Goal: Information Seeking & Learning: Learn about a topic

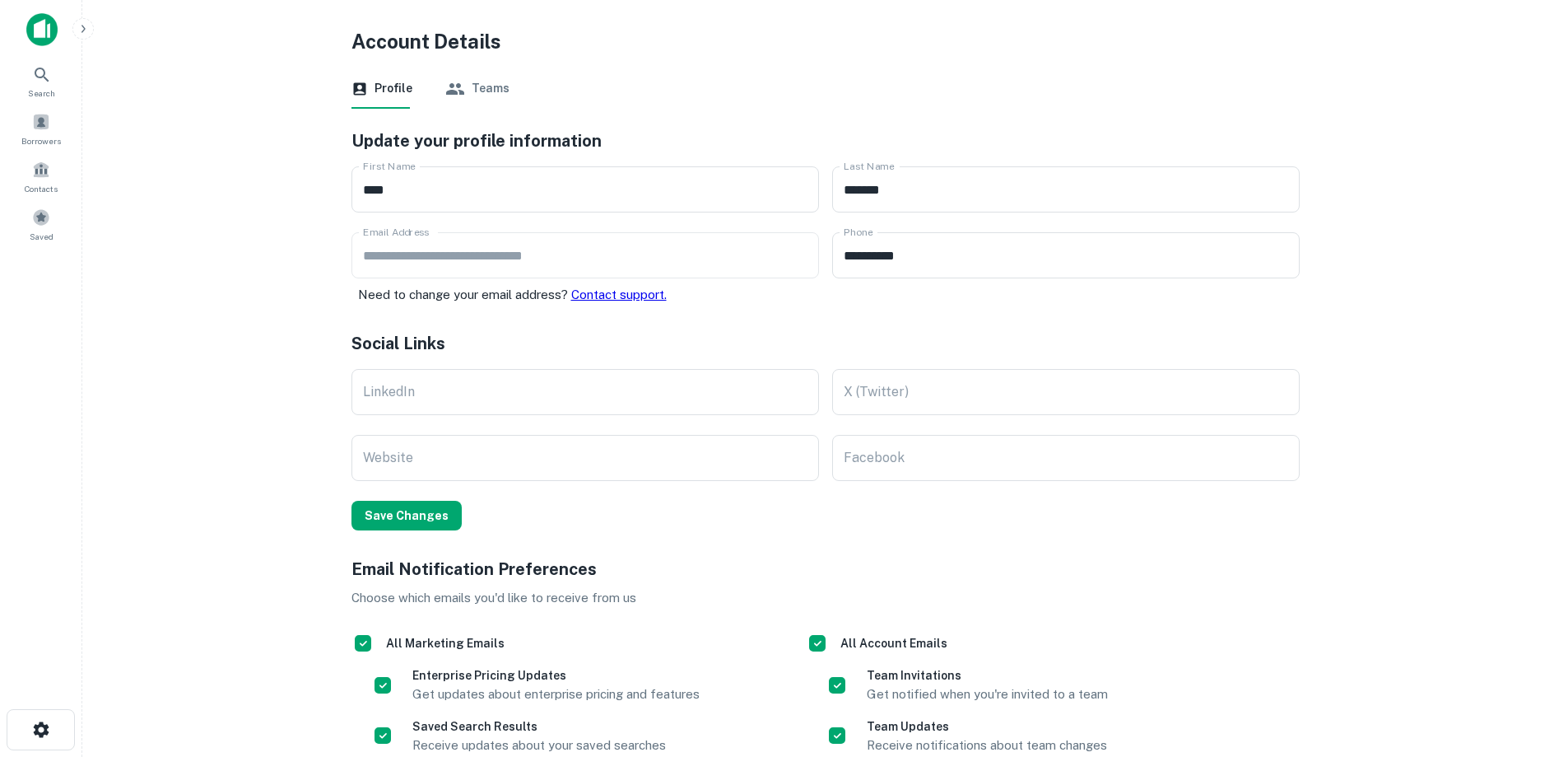
click at [35, 78] on div "Landing Page Settings Logout See Product Roadmap Request a Feature Need help? P…" at bounding box center [784, 378] width 1568 height 757
click at [42, 77] on div "Landing Page Settings Logout See Product Roadmap Request a Feature Need help? P…" at bounding box center [784, 378] width 1568 height 757
click at [39, 174] on div "Landing Page Settings Logout See Product Roadmap Request a Feature Need help? P…" at bounding box center [784, 378] width 1568 height 757
click at [54, 35] on div "Landing Page Settings Logout See Product Roadmap Request a Feature Need help? P…" at bounding box center [784, 378] width 1568 height 757
click at [88, 33] on div "Landing Page Settings Logout See Product Roadmap Request a Feature Need help? P…" at bounding box center [784, 378] width 1568 height 757
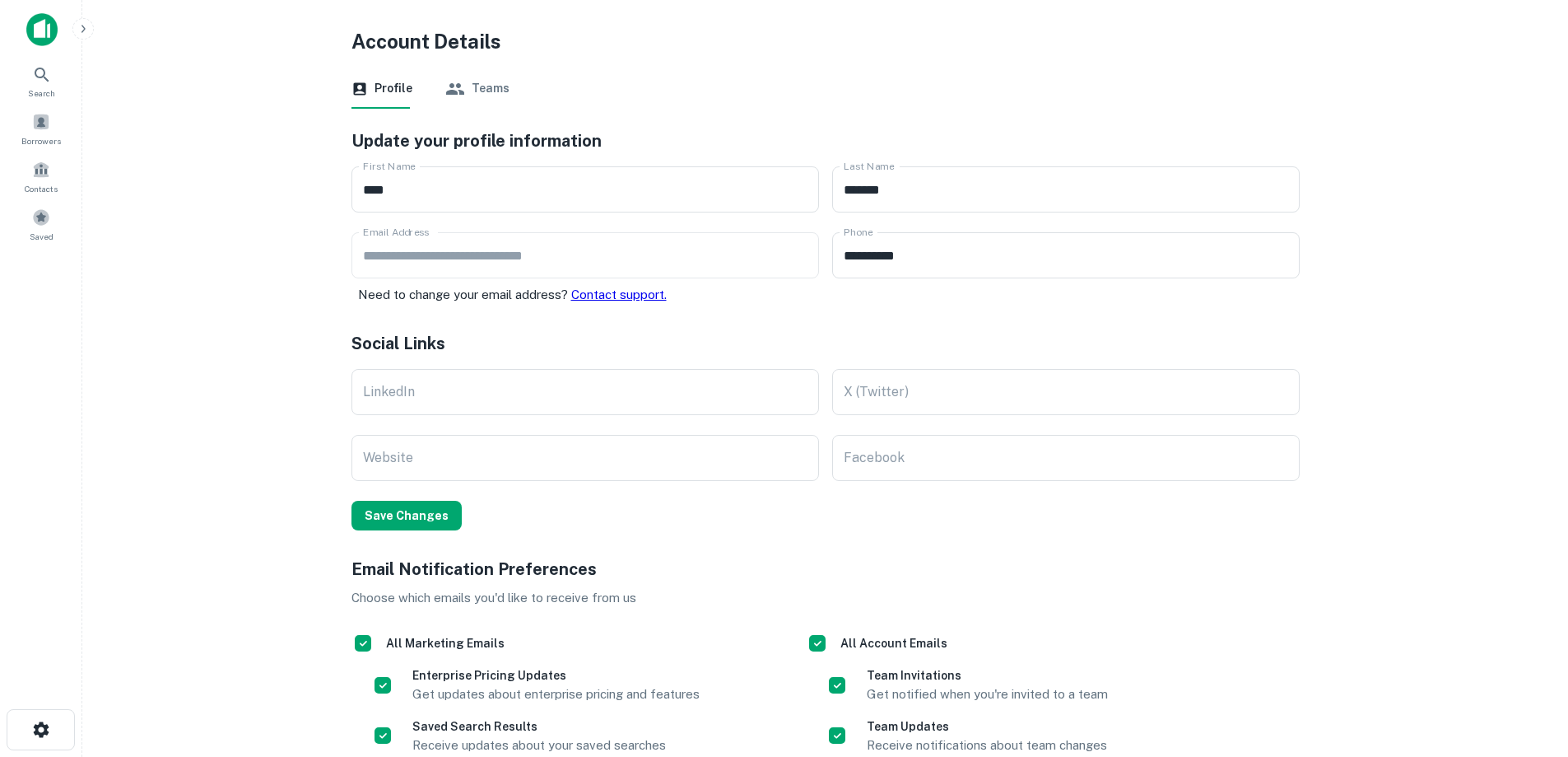
click at [85, 32] on div "Landing Page Settings Logout See Product Roadmap Request a Feature Need help? P…" at bounding box center [784, 378] width 1568 height 757
click at [41, 28] on div "Landing Page Settings Logout See Product Roadmap Request a Feature Need help? P…" at bounding box center [784, 378] width 1568 height 757
click at [40, 80] on div "Landing Page Settings Logout See Product Roadmap Request a Feature Need help? P…" at bounding box center [784, 378] width 1568 height 757
click at [46, 84] on icon at bounding box center [42, 75] width 20 height 20
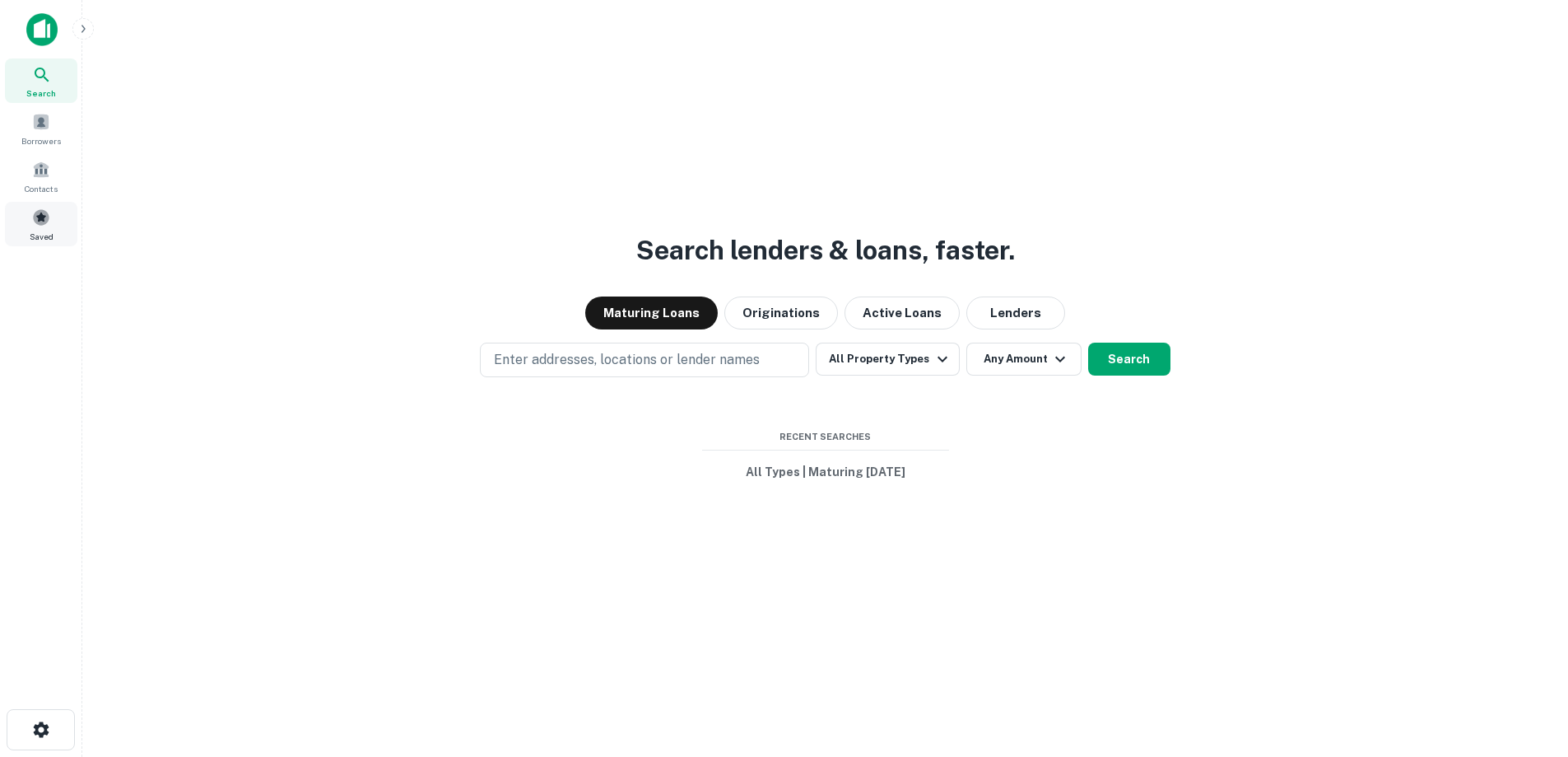
click at [34, 222] on span at bounding box center [41, 217] width 18 height 18
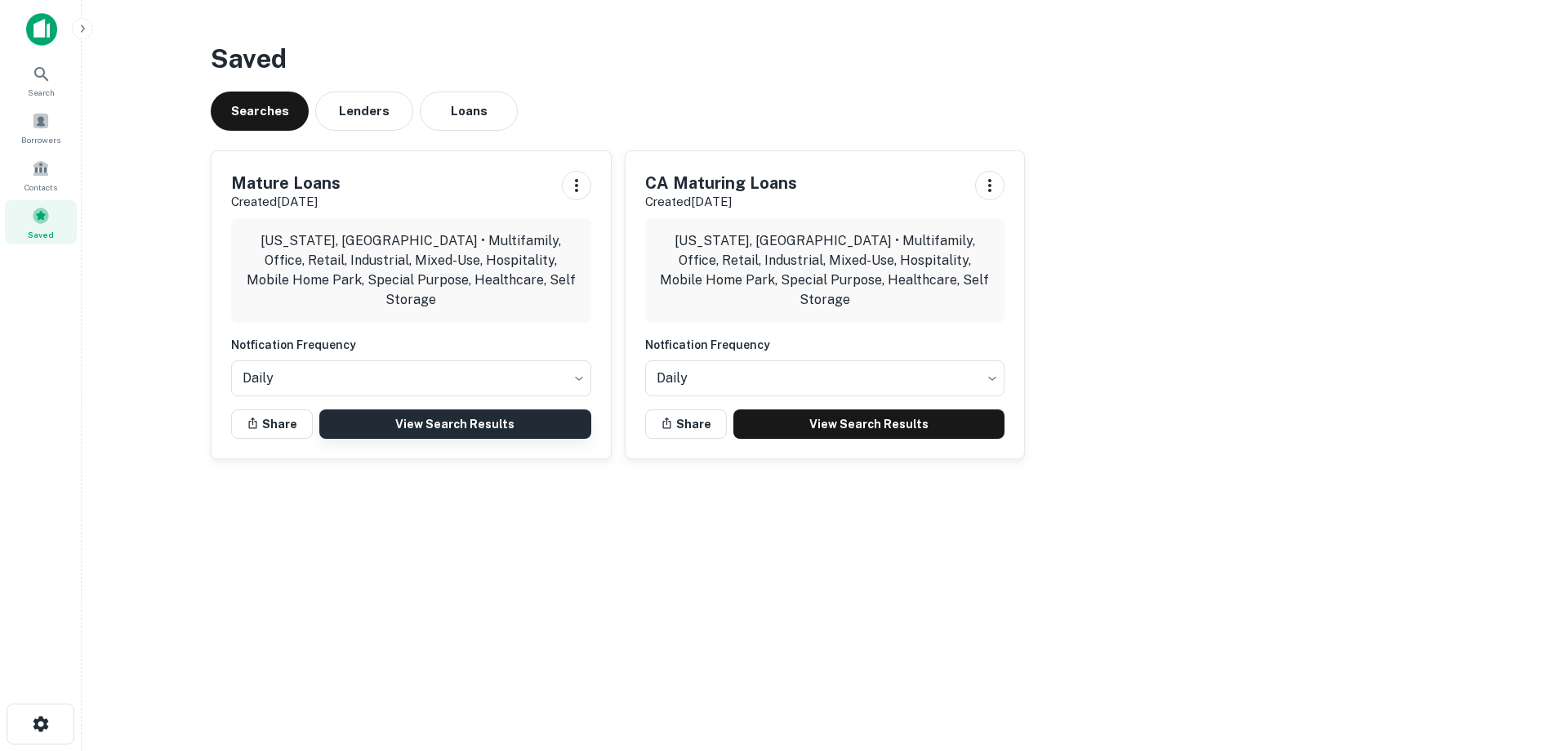
click at [478, 413] on link "View Search Results" at bounding box center [455, 424] width 272 height 30
click at [353, 107] on button "Lenders" at bounding box center [364, 111] width 98 height 40
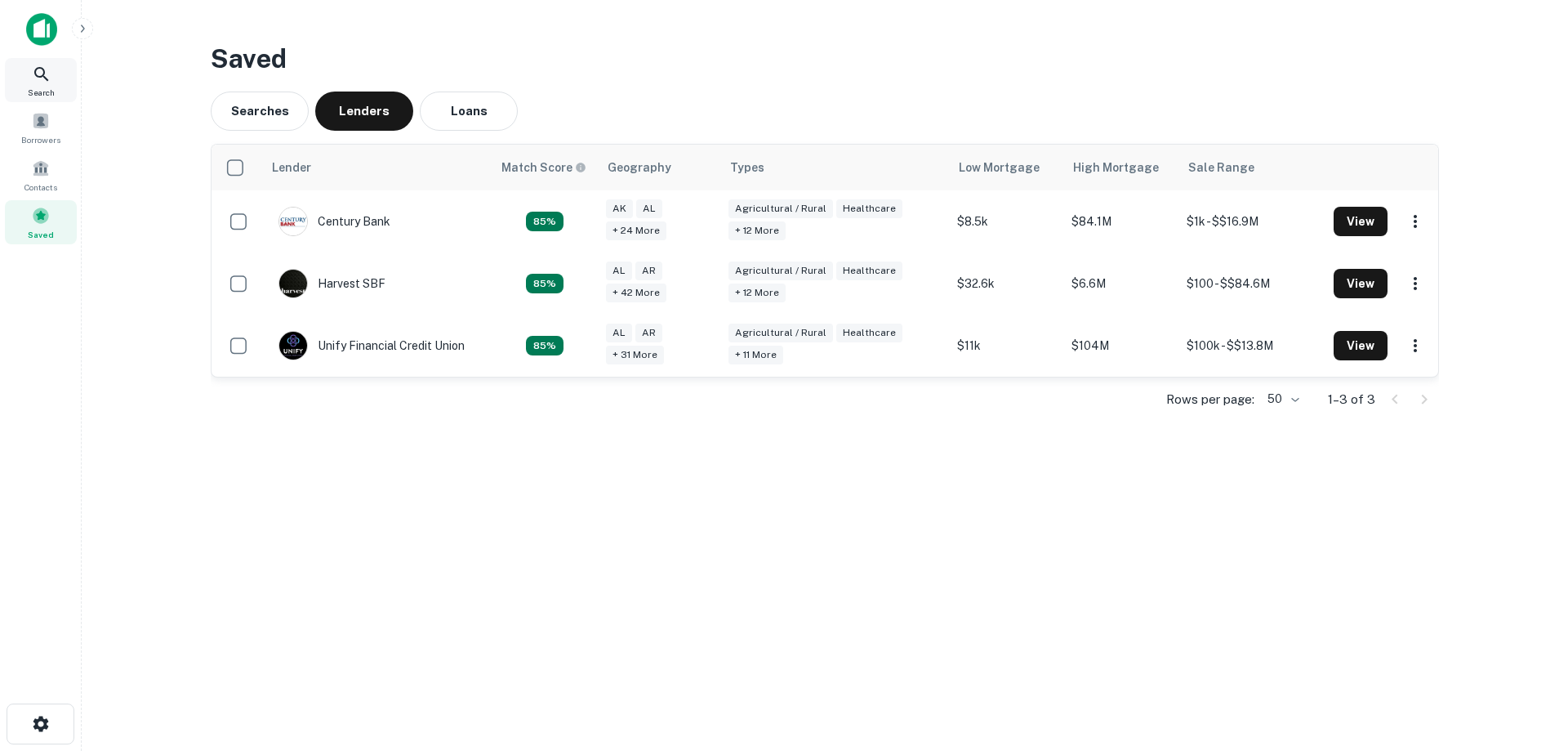
click at [34, 70] on icon at bounding box center [42, 74] width 20 height 20
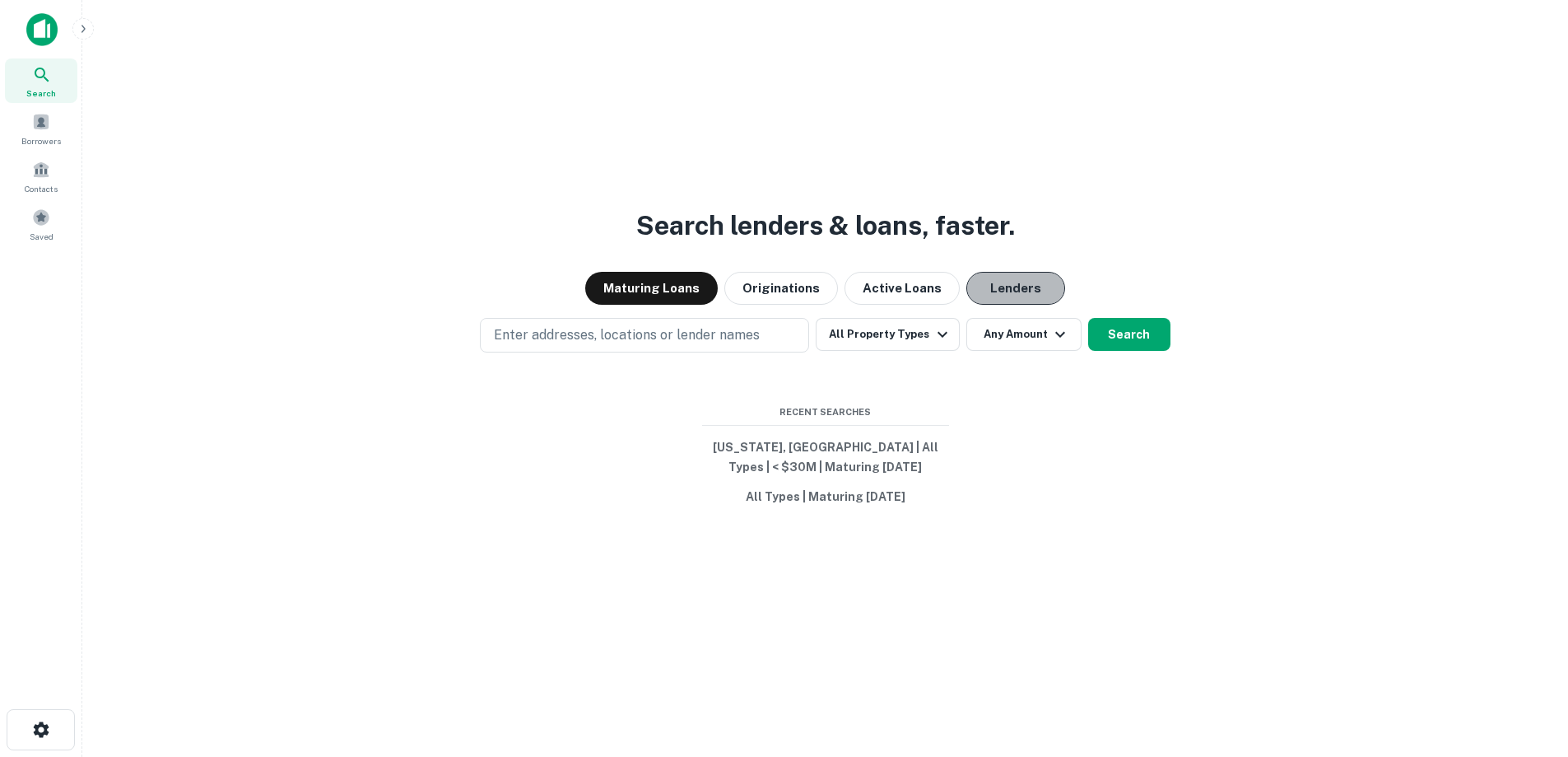
click at [1002, 291] on button "Lenders" at bounding box center [1015, 287] width 99 height 33
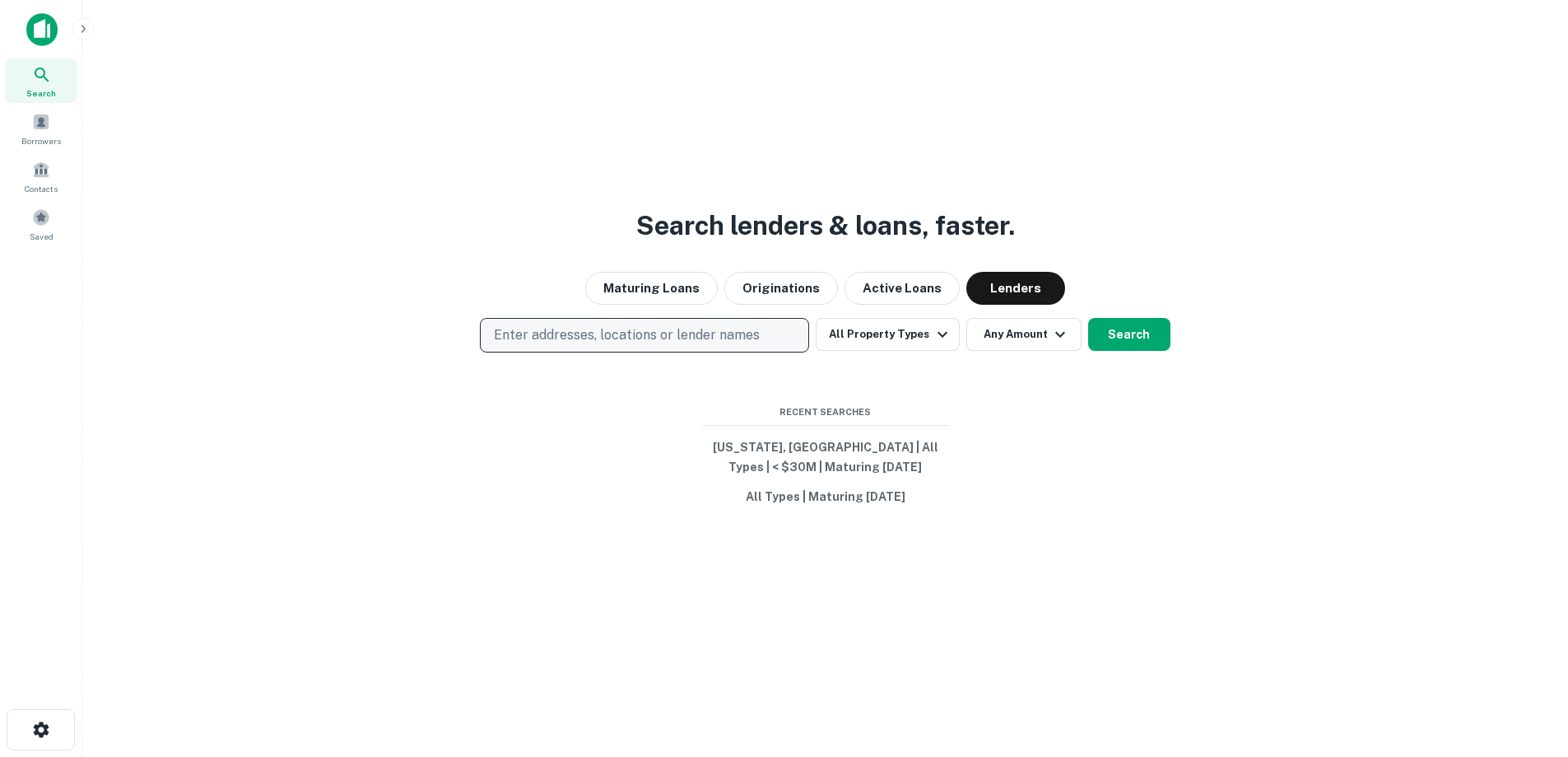
click at [658, 337] on p "Enter addresses, locations or lender names" at bounding box center [626, 335] width 266 height 20
type input "**********"
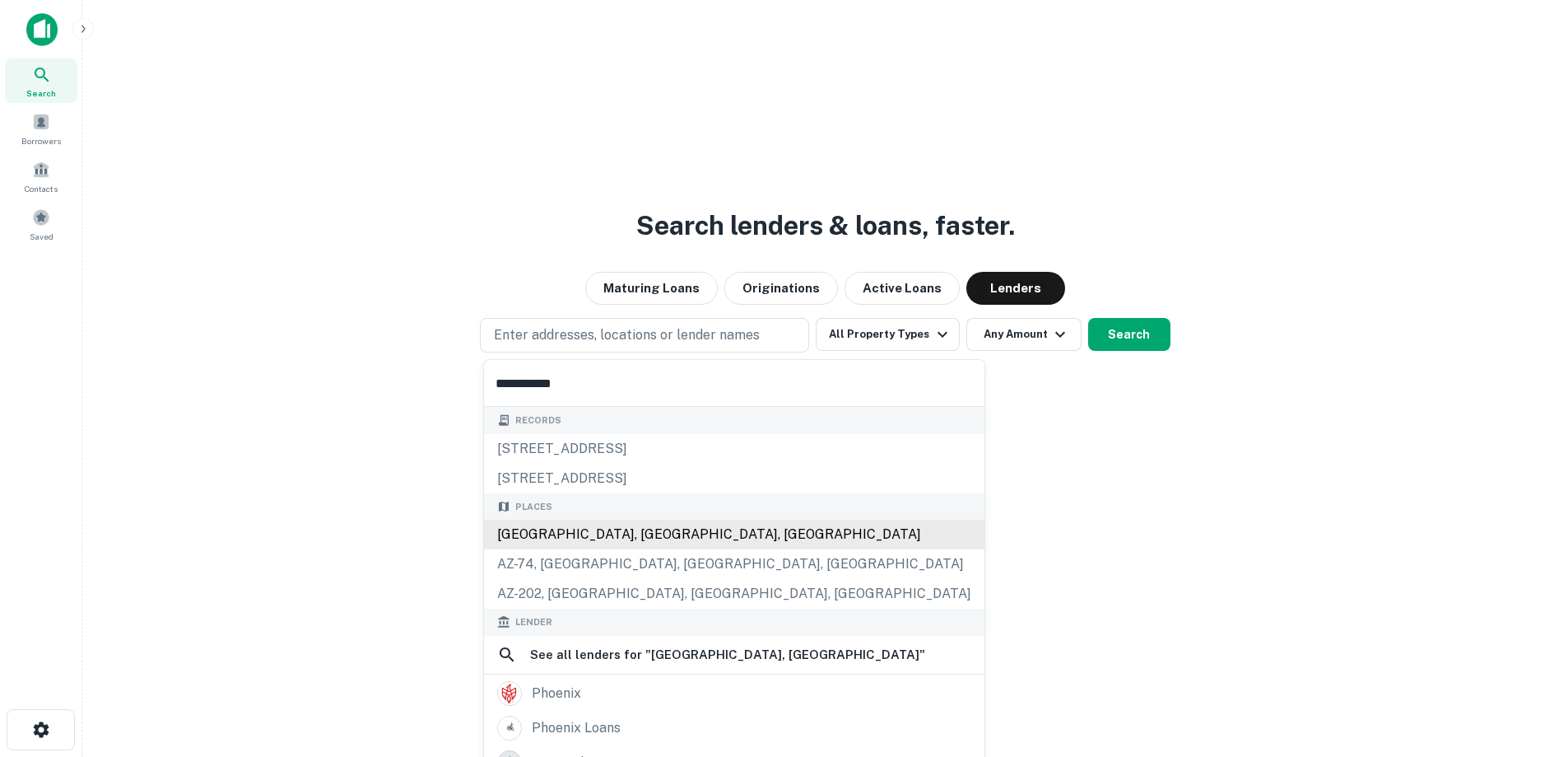
click at [628, 526] on div "[GEOGRAPHIC_DATA], [GEOGRAPHIC_DATA], [GEOGRAPHIC_DATA]" at bounding box center [734, 535] width 501 height 30
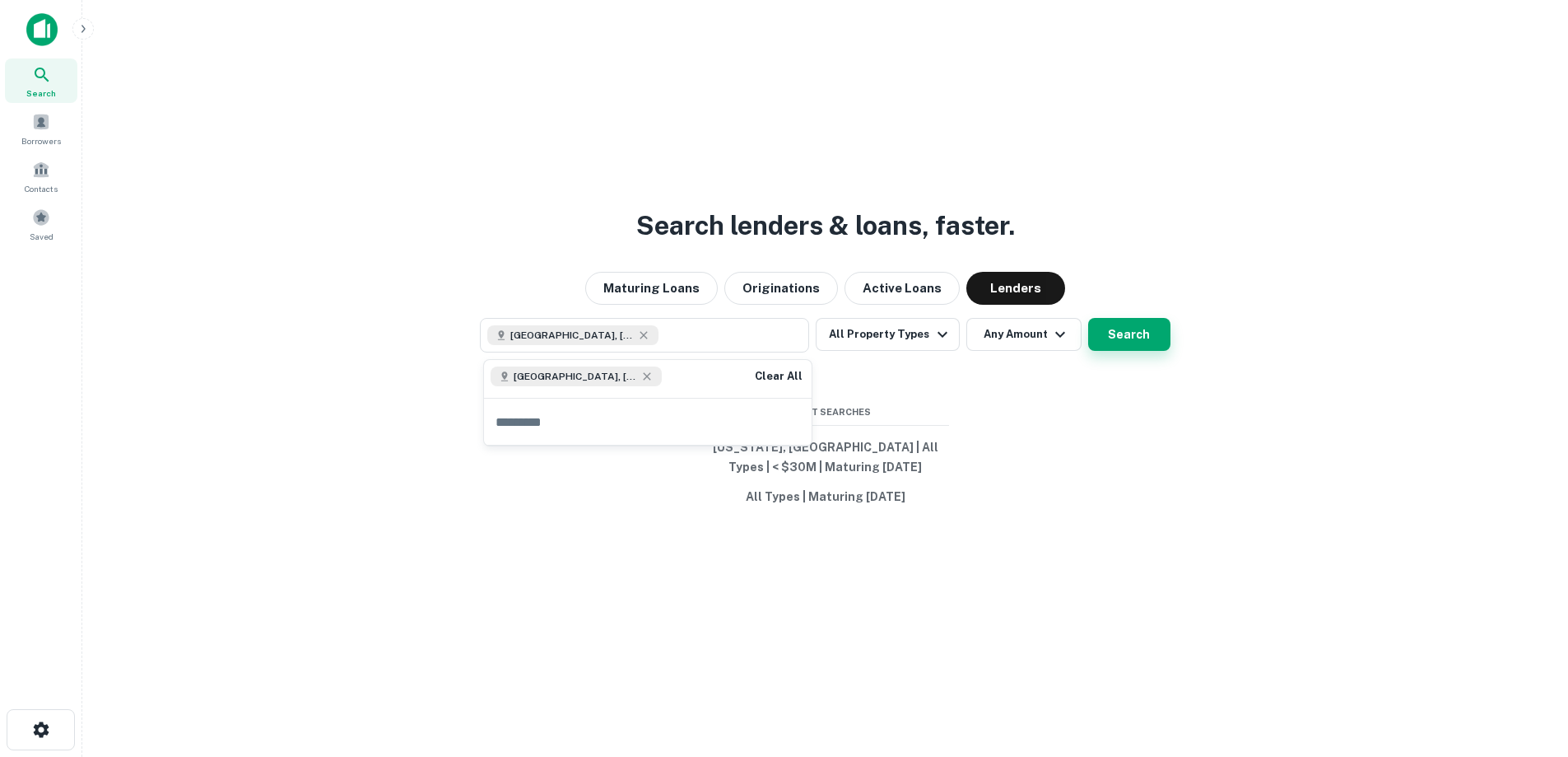
click at [1118, 339] on button "Search" at bounding box center [1129, 334] width 83 height 33
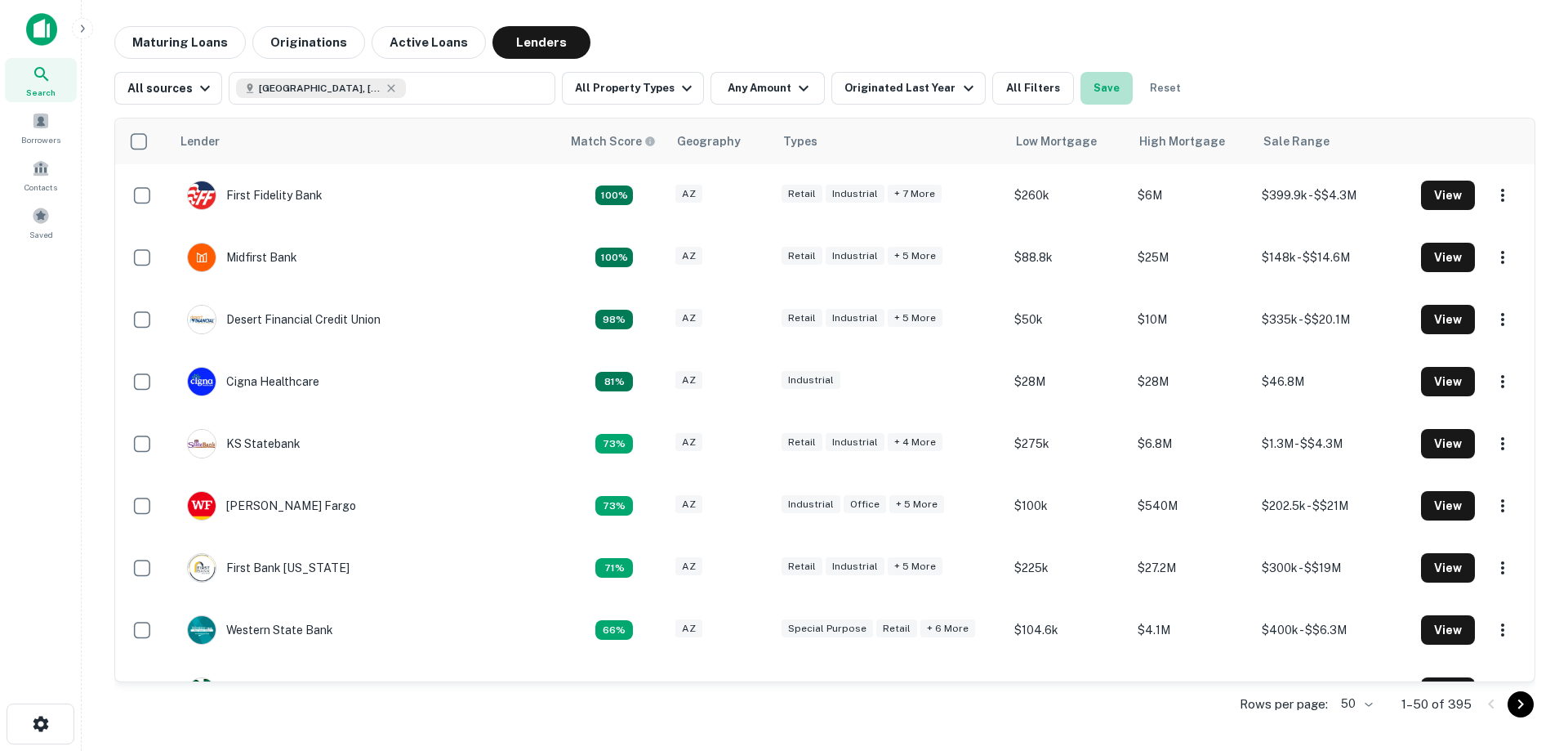
click at [1087, 91] on button "Save" at bounding box center [1106, 88] width 52 height 33
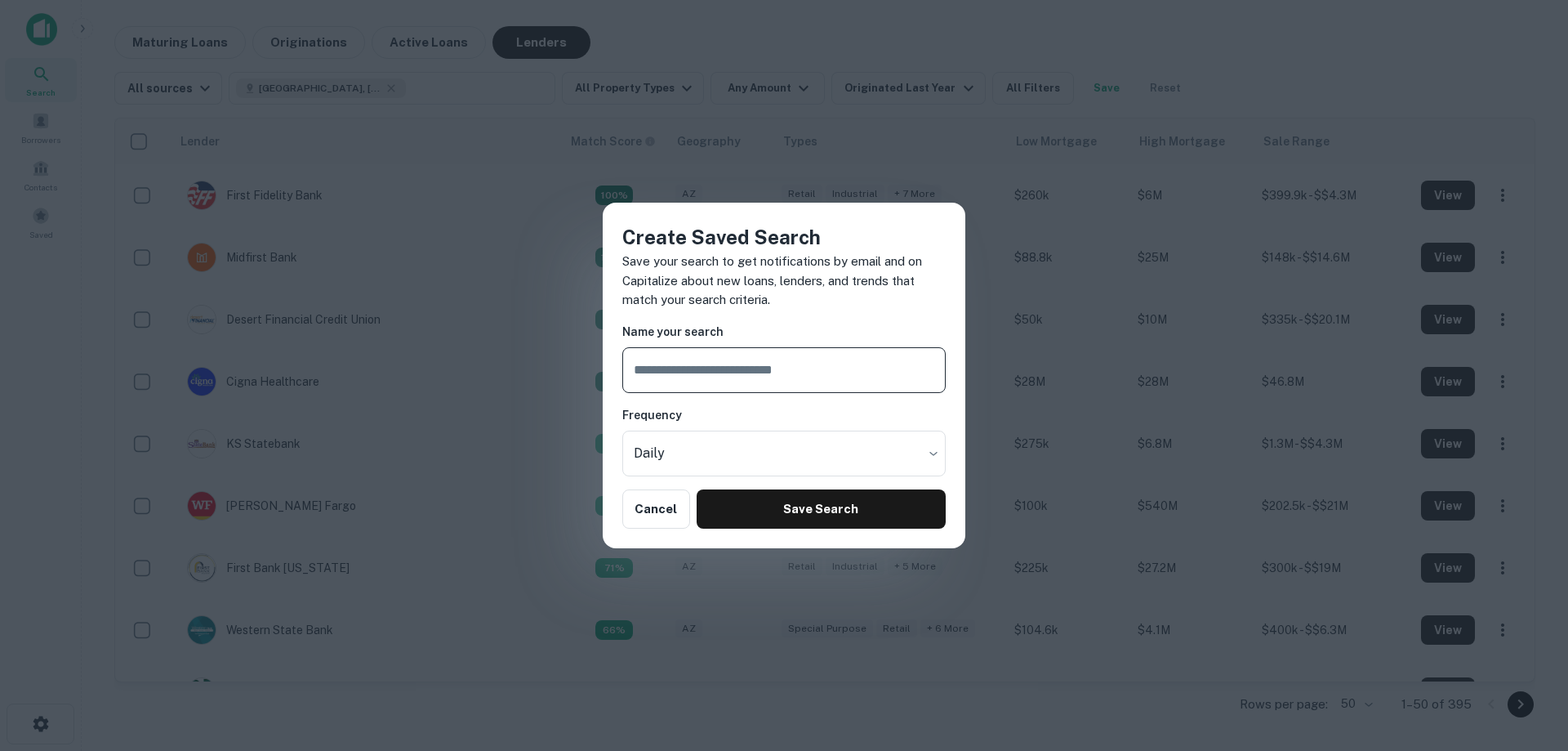
click at [753, 365] on input "text" at bounding box center [784, 370] width 323 height 46
type input "**********"
click at [693, 444] on body "Search Borrowers Contacts Saved Maturing Loans Originations Active Loans Lender…" at bounding box center [784, 375] width 1568 height 751
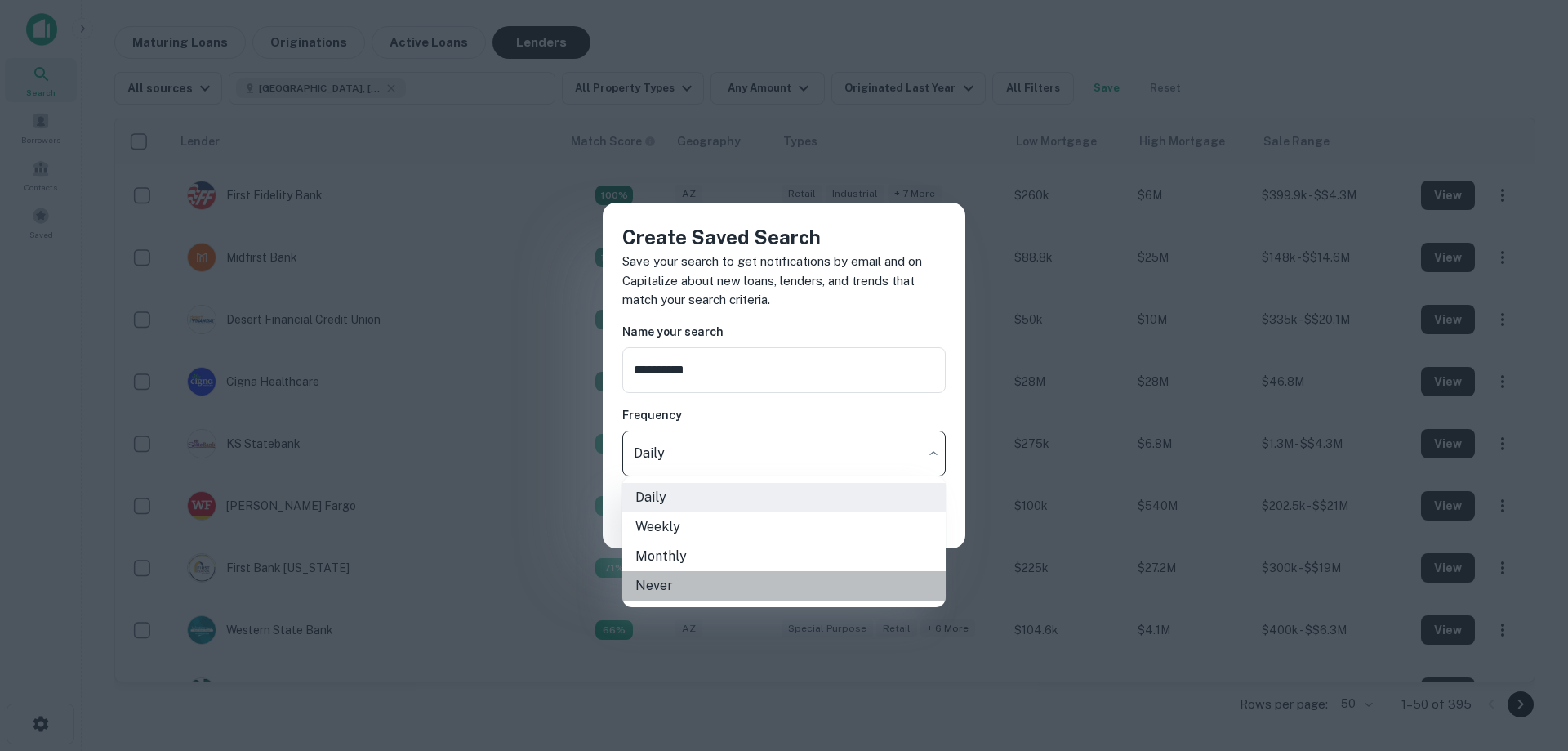
click at [646, 590] on li "Never" at bounding box center [784, 586] width 323 height 30
type input "*****"
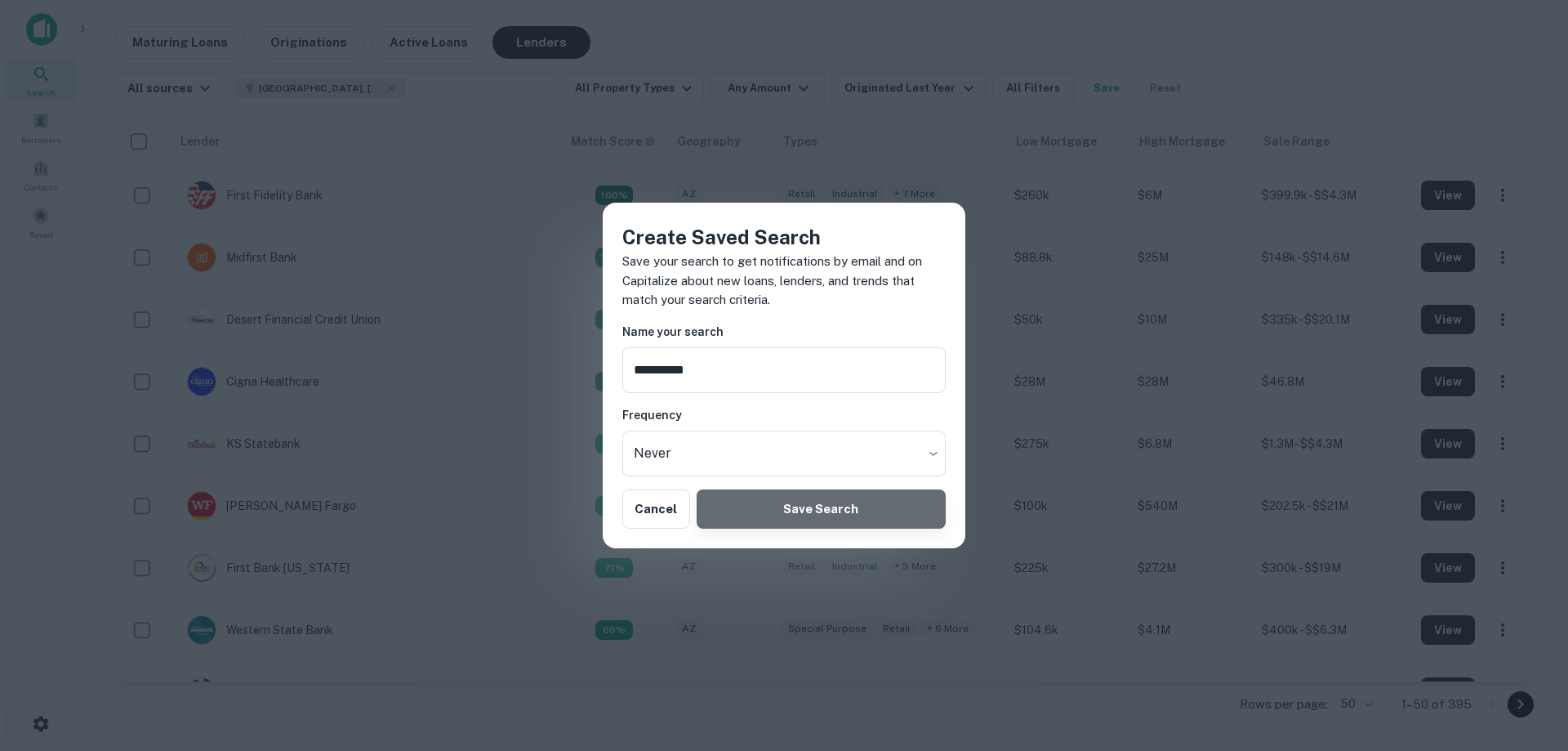
click at [782, 513] on button "Save Search" at bounding box center [821, 509] width 249 height 40
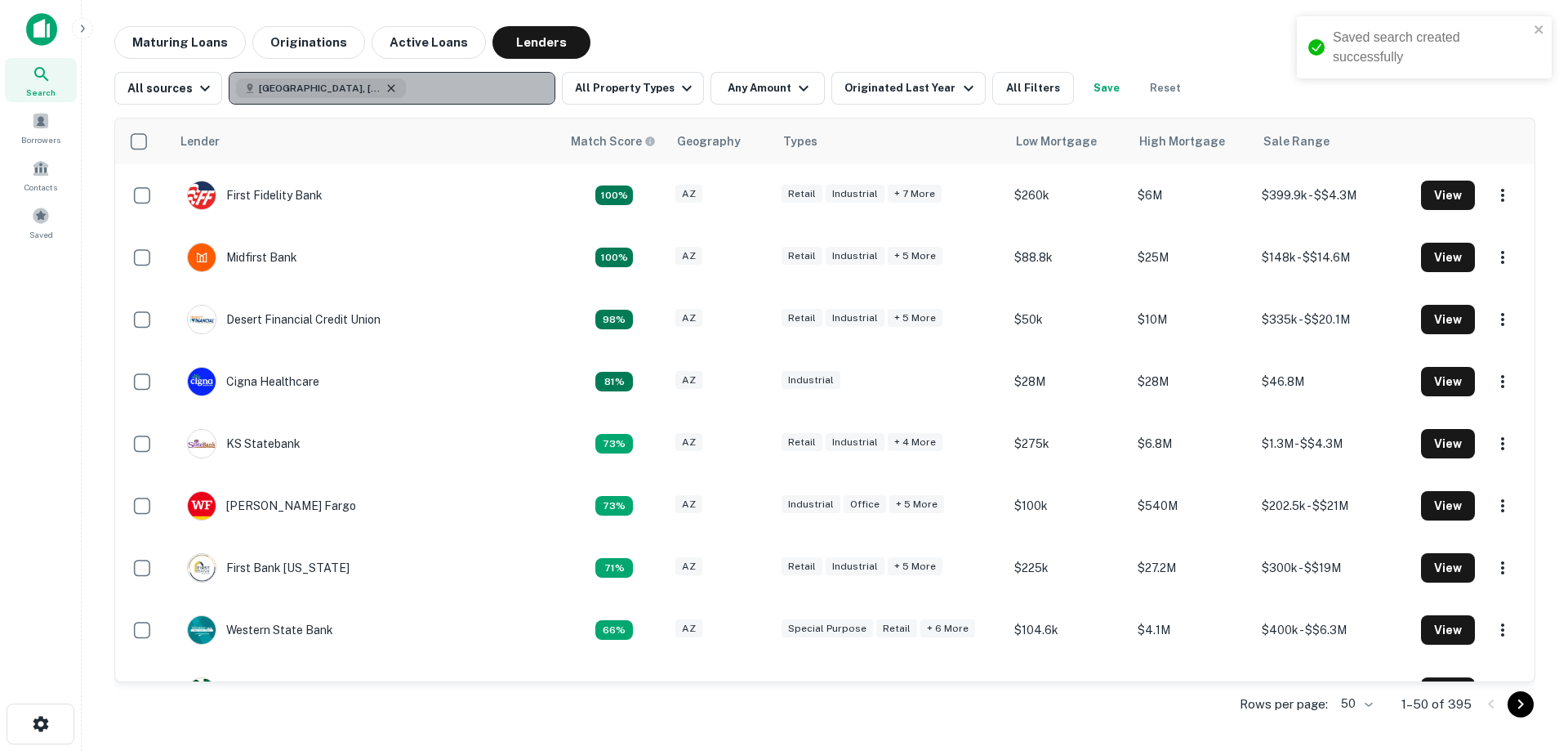
click at [385, 93] on icon "button" at bounding box center [391, 88] width 13 height 13
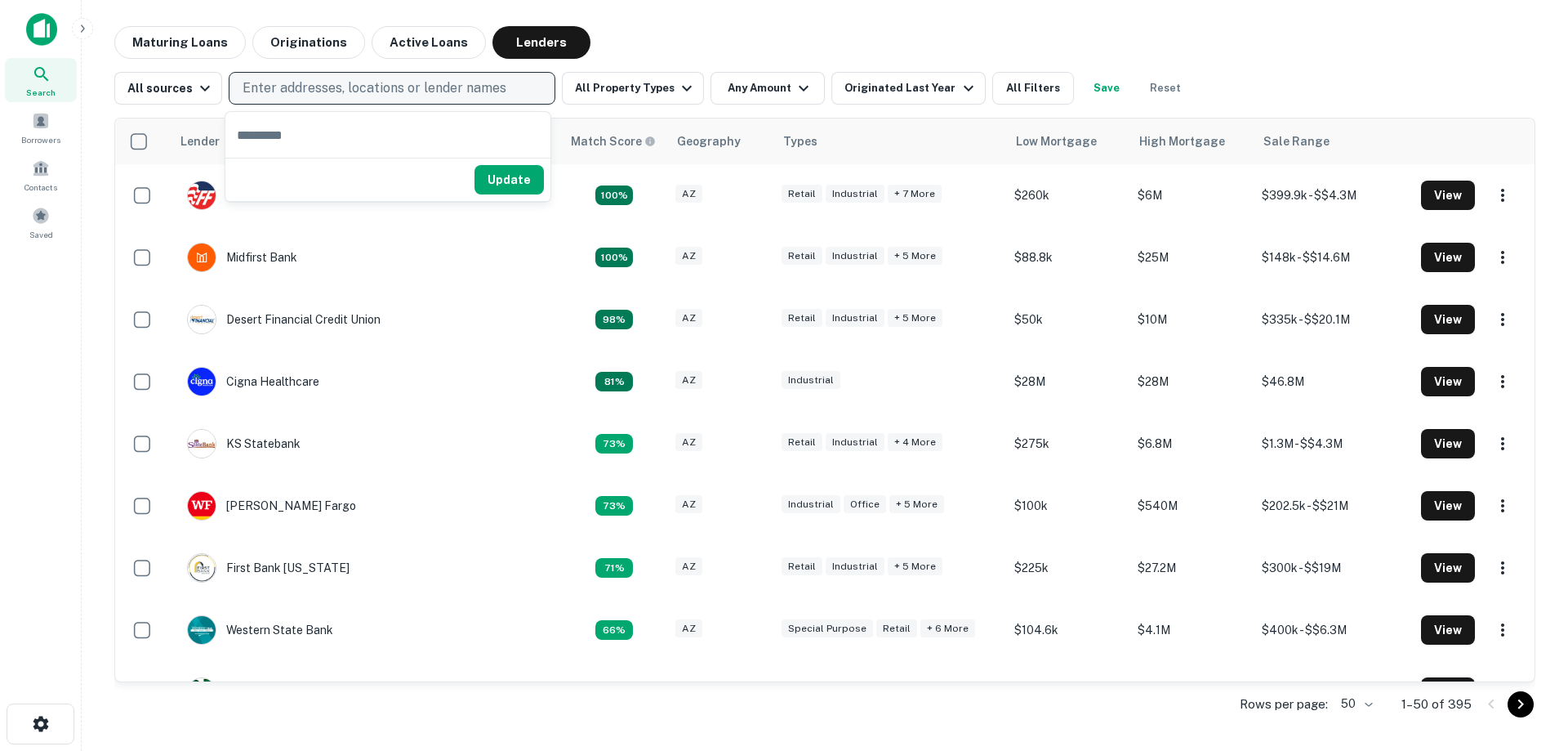
click at [386, 92] on p "Enter addresses, locations or lender names" at bounding box center [374, 88] width 264 height 20
click at [401, 88] on p "Enter addresses, locations or lender names" at bounding box center [374, 88] width 264 height 20
type input "******"
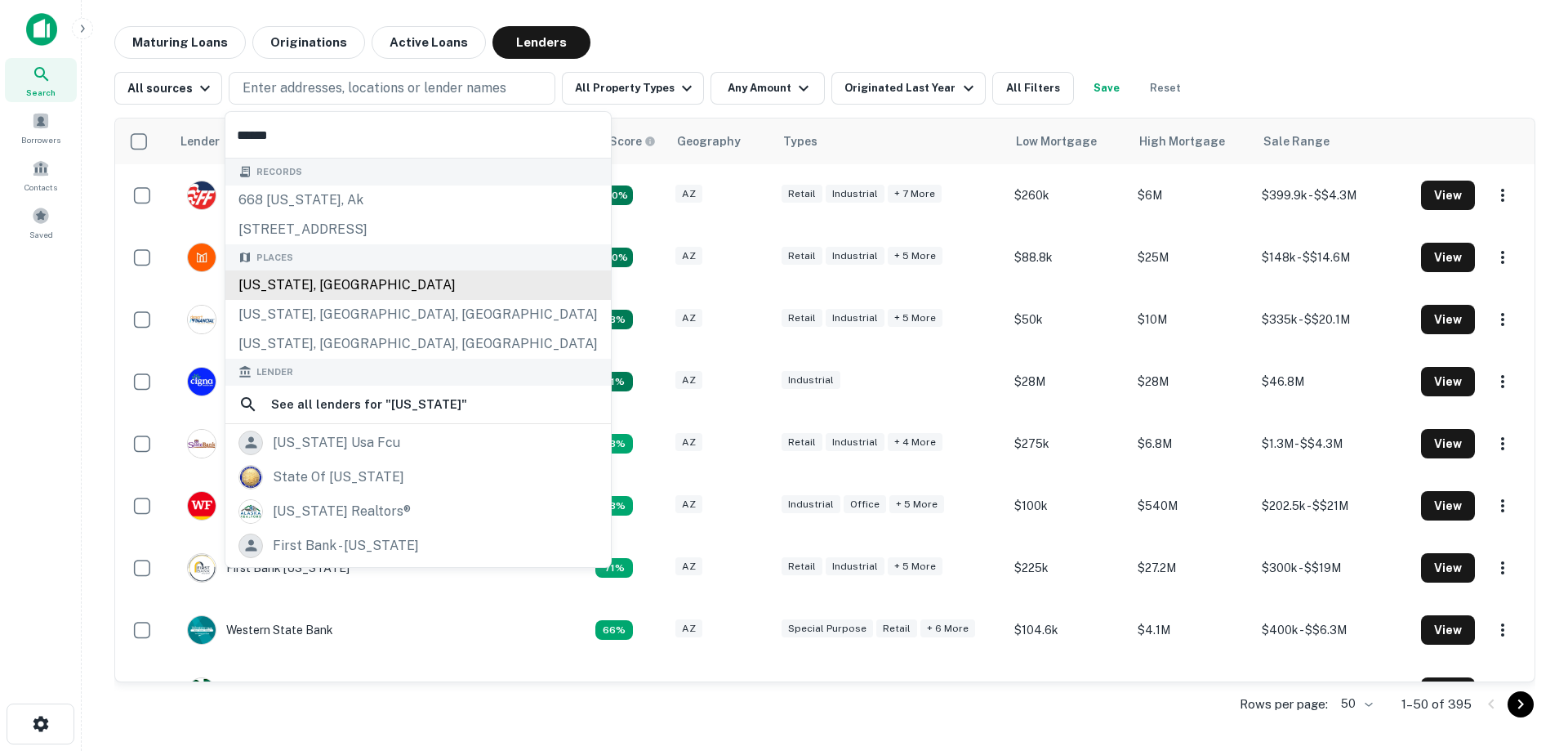
click at [293, 279] on div "[US_STATE], [GEOGRAPHIC_DATA]" at bounding box center [418, 285] width 386 height 30
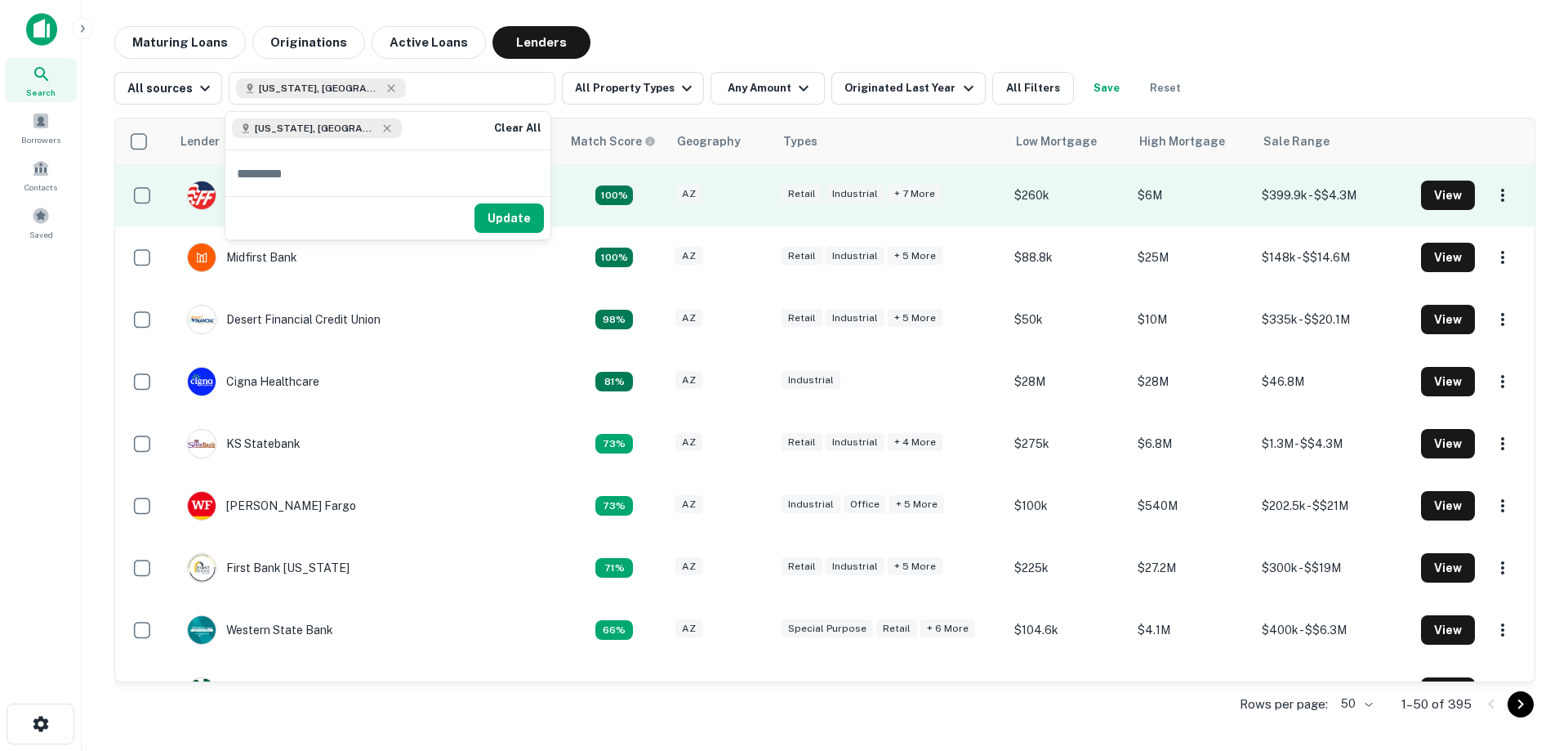
click at [516, 217] on button "Update" at bounding box center [509, 219] width 69 height 30
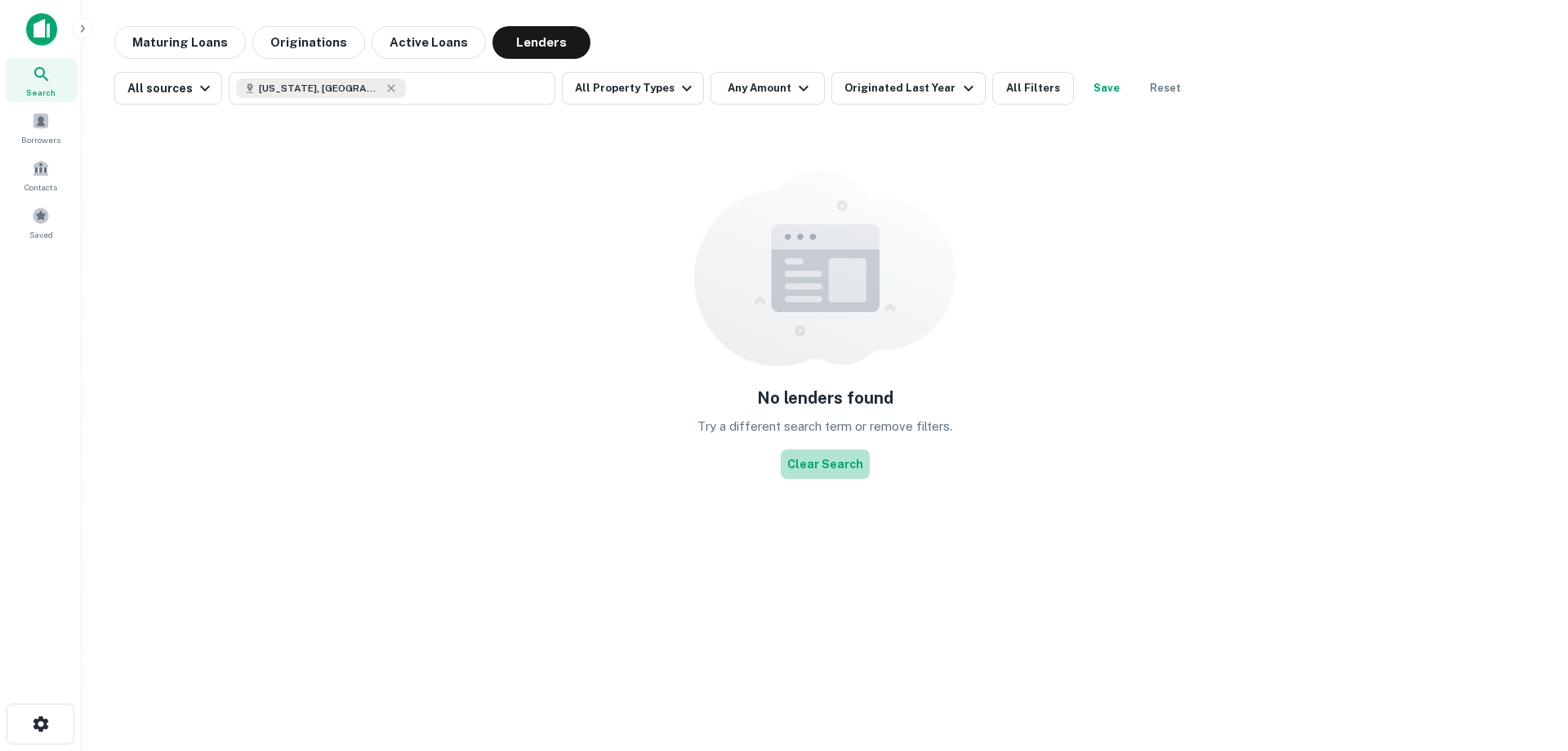
click at [833, 456] on button "Clear Search" at bounding box center [825, 464] width 89 height 30
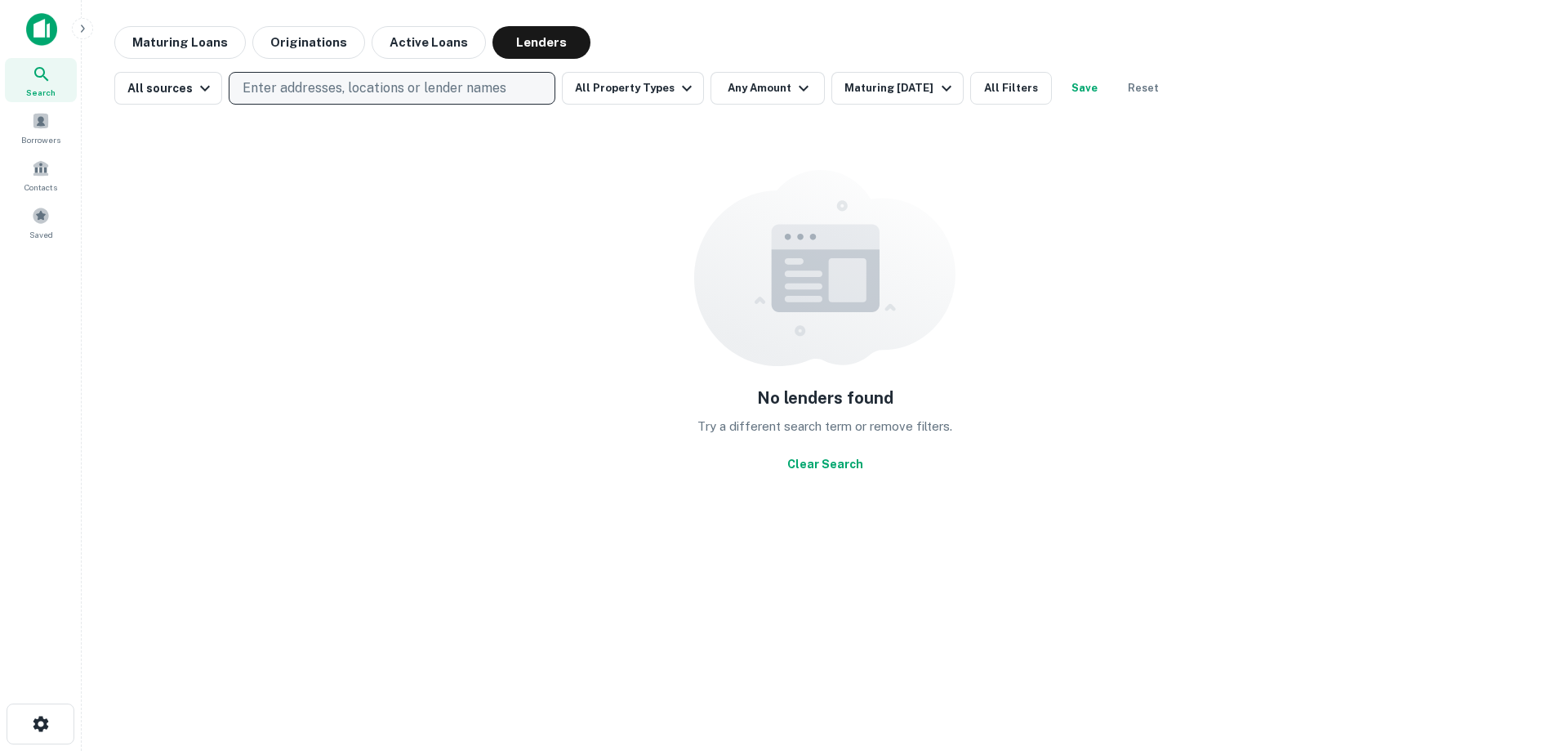
click at [329, 90] on p "Enter addresses, locations or lender names" at bounding box center [374, 88] width 264 height 20
type input "*********"
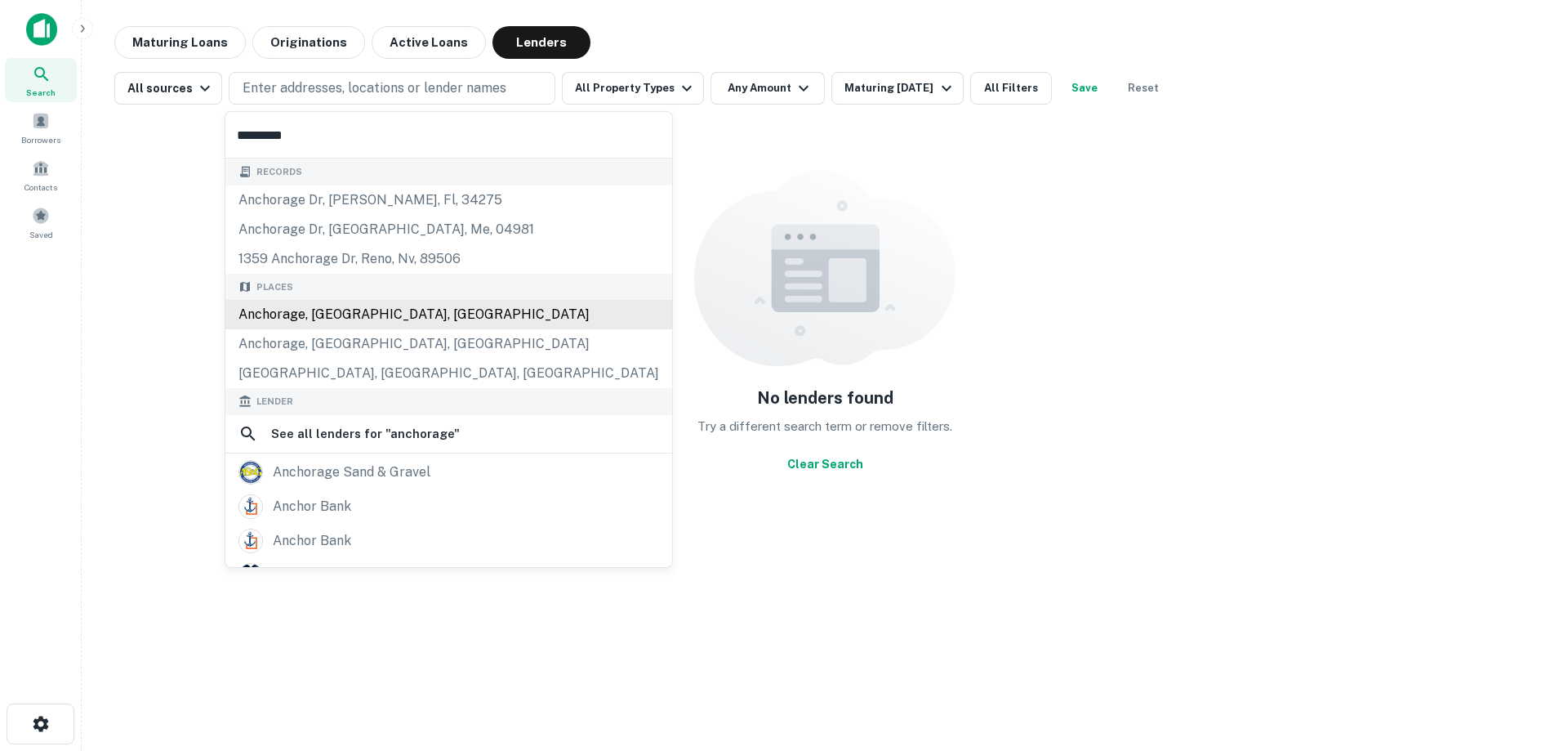
click at [330, 318] on div "Anchorage, [GEOGRAPHIC_DATA], [GEOGRAPHIC_DATA]" at bounding box center [449, 315] width 447 height 30
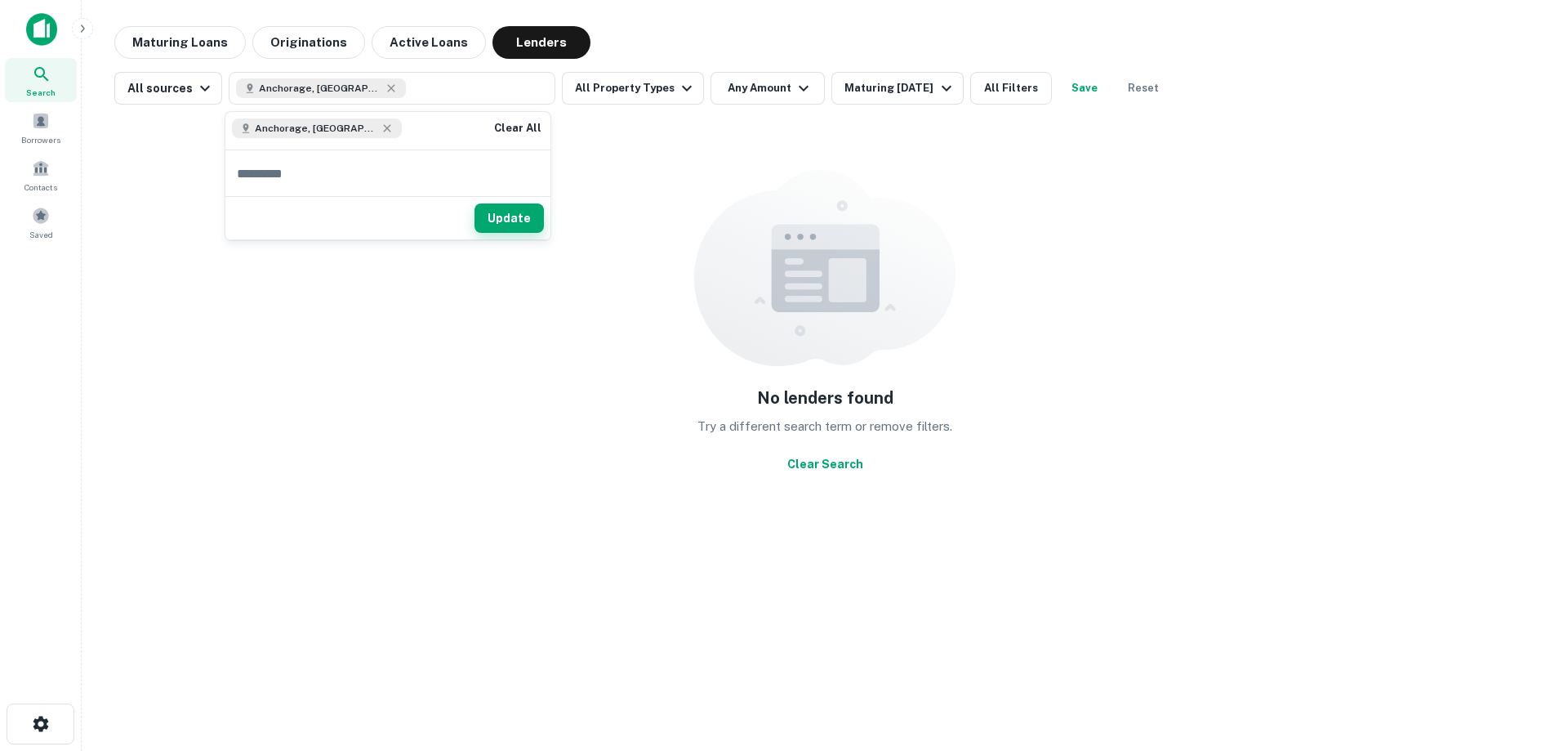
click at [506, 218] on button "Update" at bounding box center [509, 219] width 69 height 30
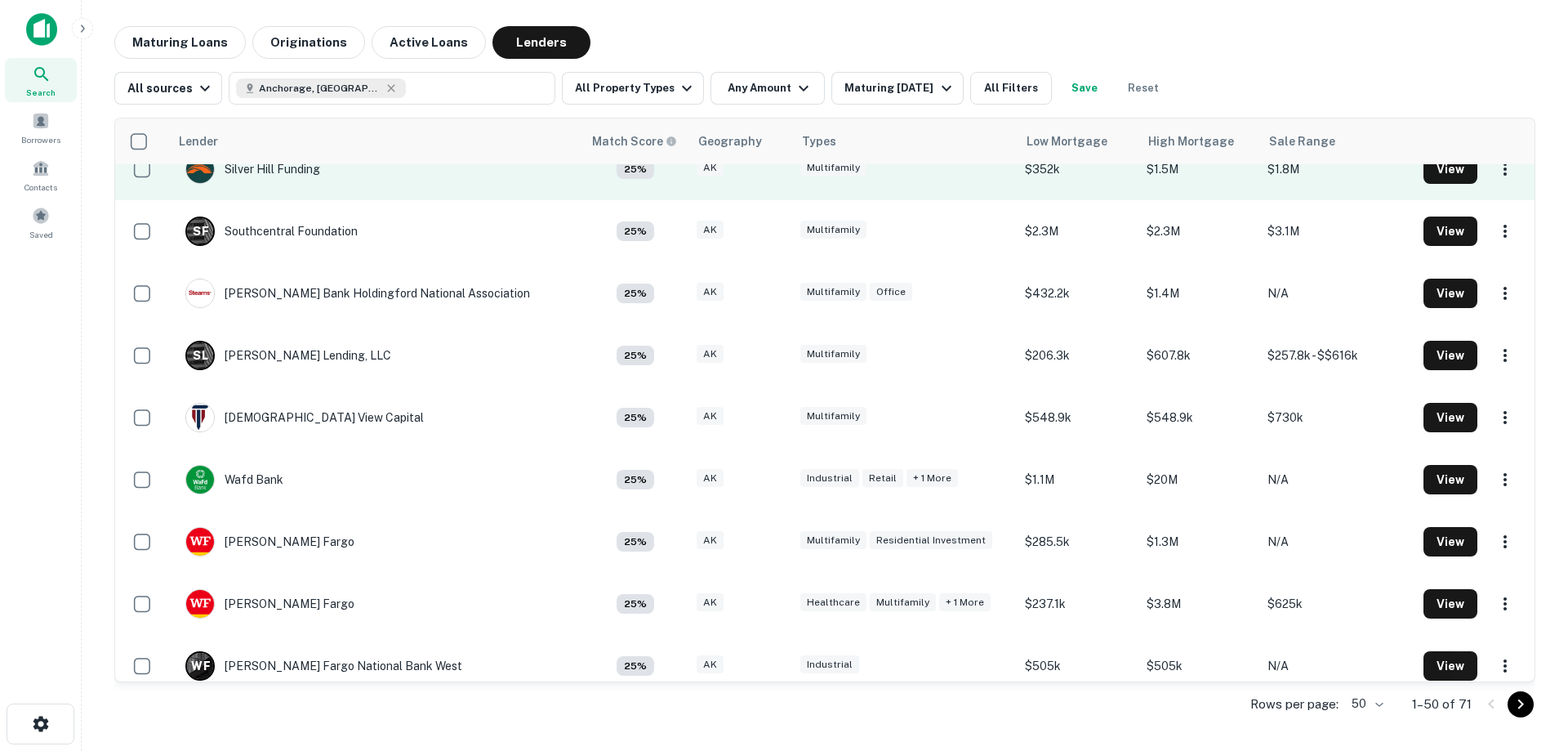
scroll to position [2586, 0]
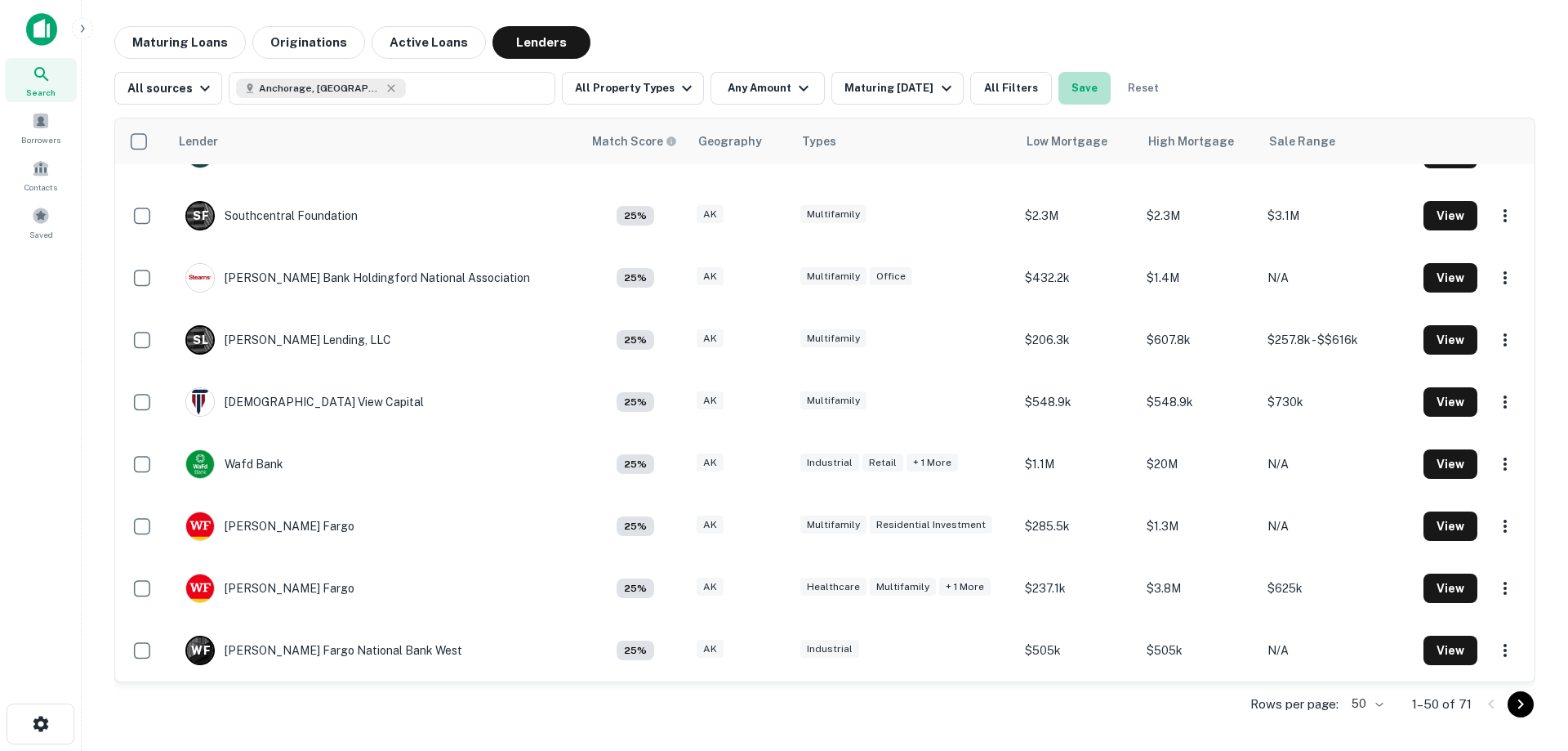
click at [1080, 84] on button "Save" at bounding box center [1084, 88] width 52 height 33
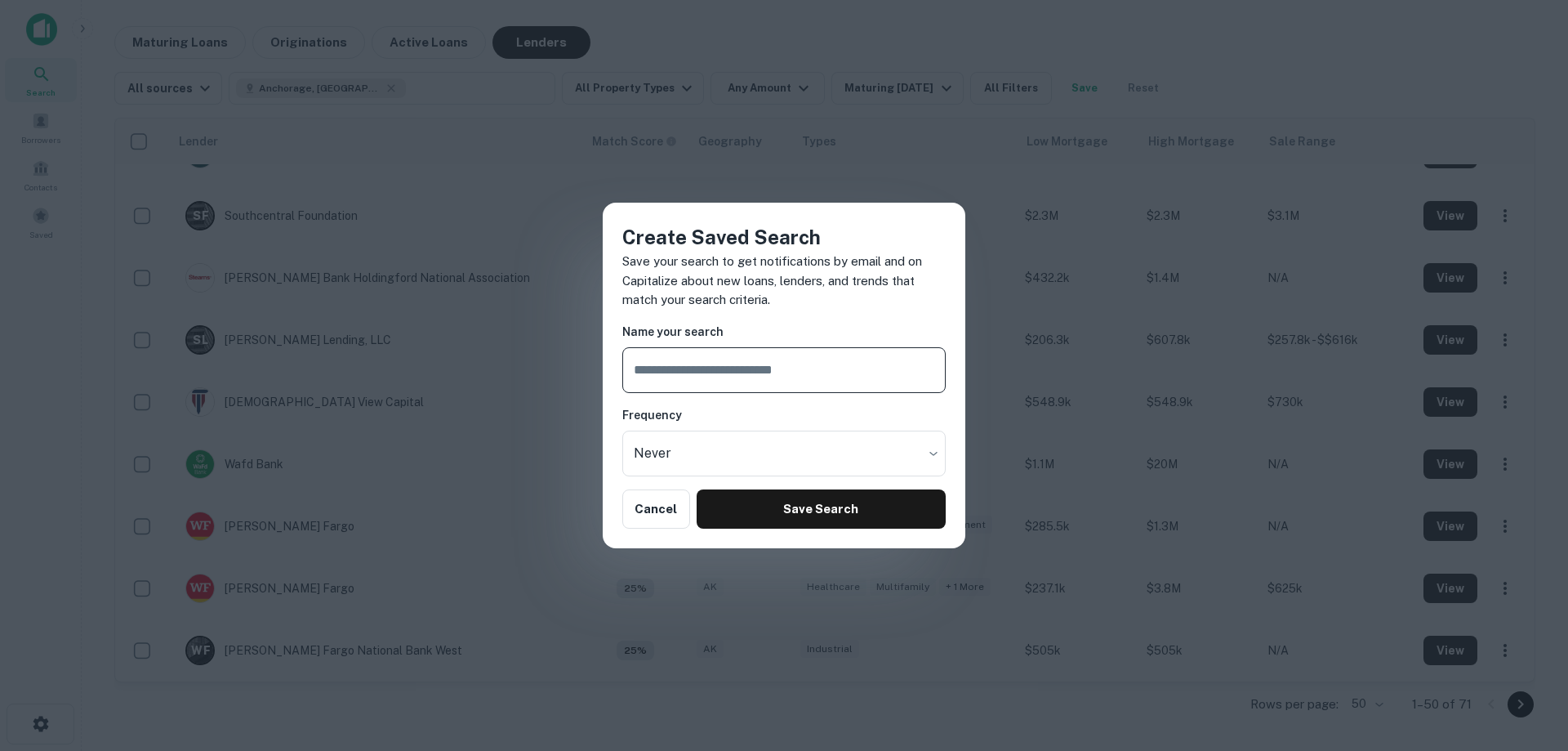
click at [735, 369] on input "text" at bounding box center [784, 370] width 323 height 46
type input "**********"
click at [724, 440] on body "Search Borrowers Contacts Saved Maturing Loans Originations Active Loans Lender…" at bounding box center [784, 375] width 1568 height 751
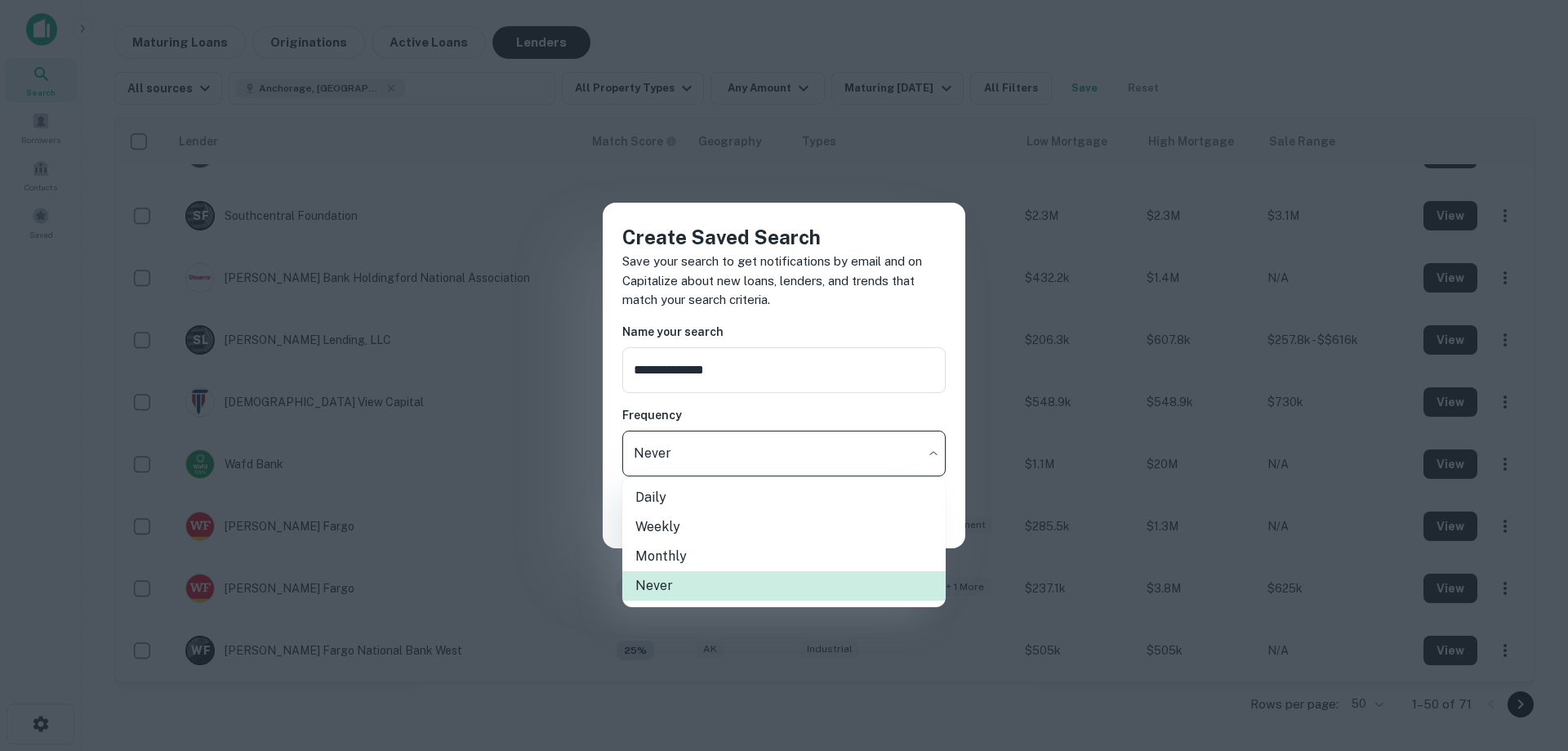
click at [667, 490] on li "Daily" at bounding box center [784, 498] width 323 height 30
type input "*****"
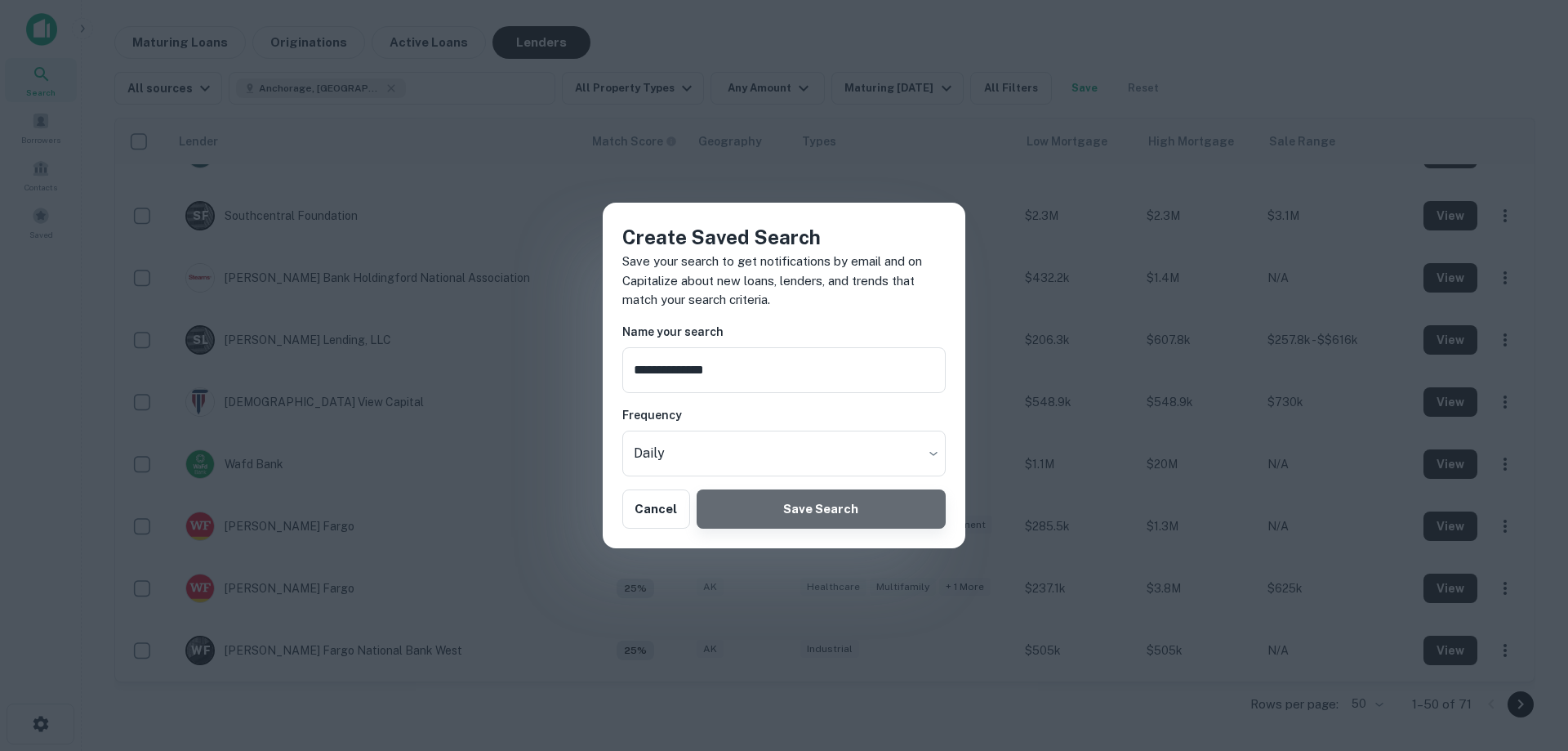
click at [814, 508] on button "Save Search" at bounding box center [821, 509] width 249 height 40
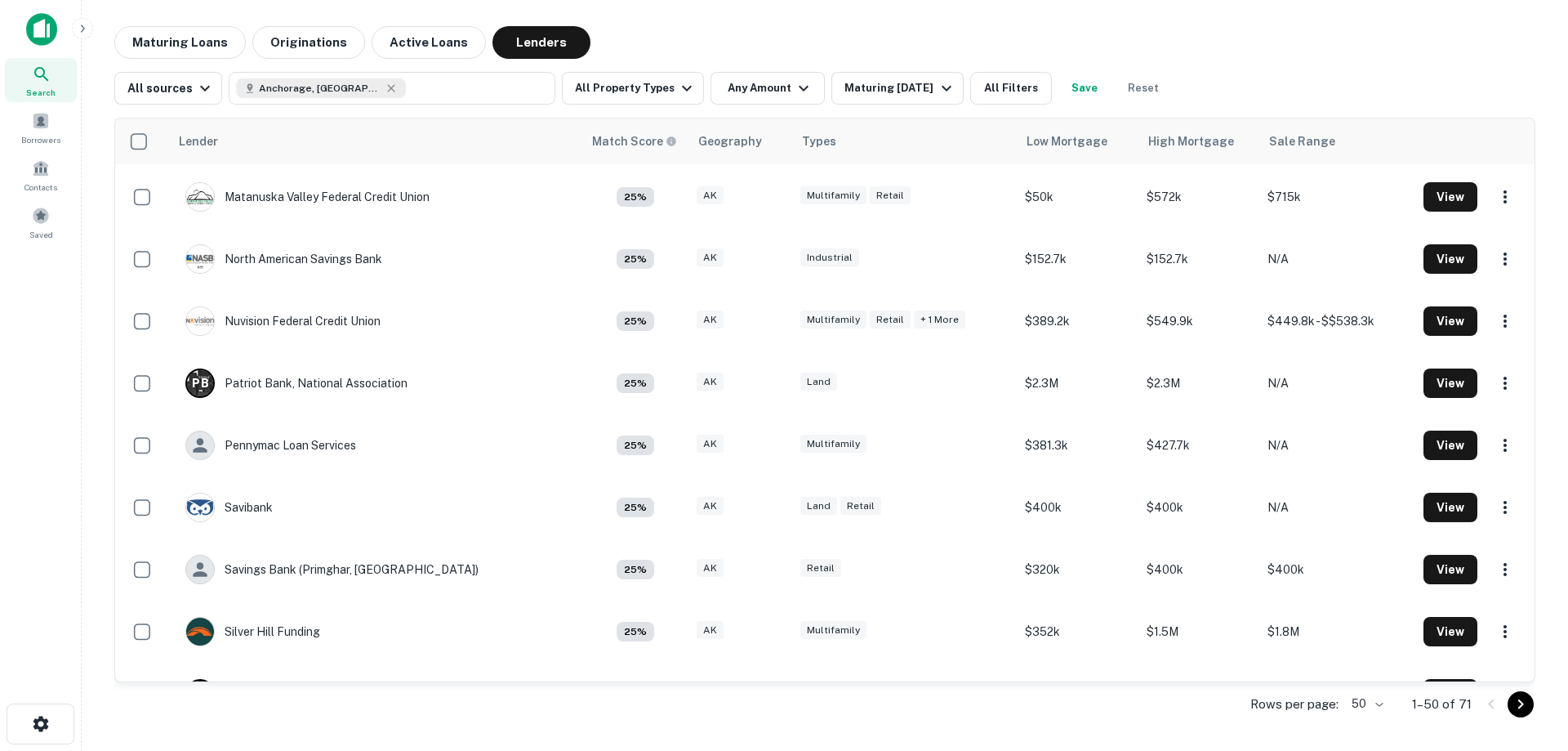
scroll to position [1933, 0]
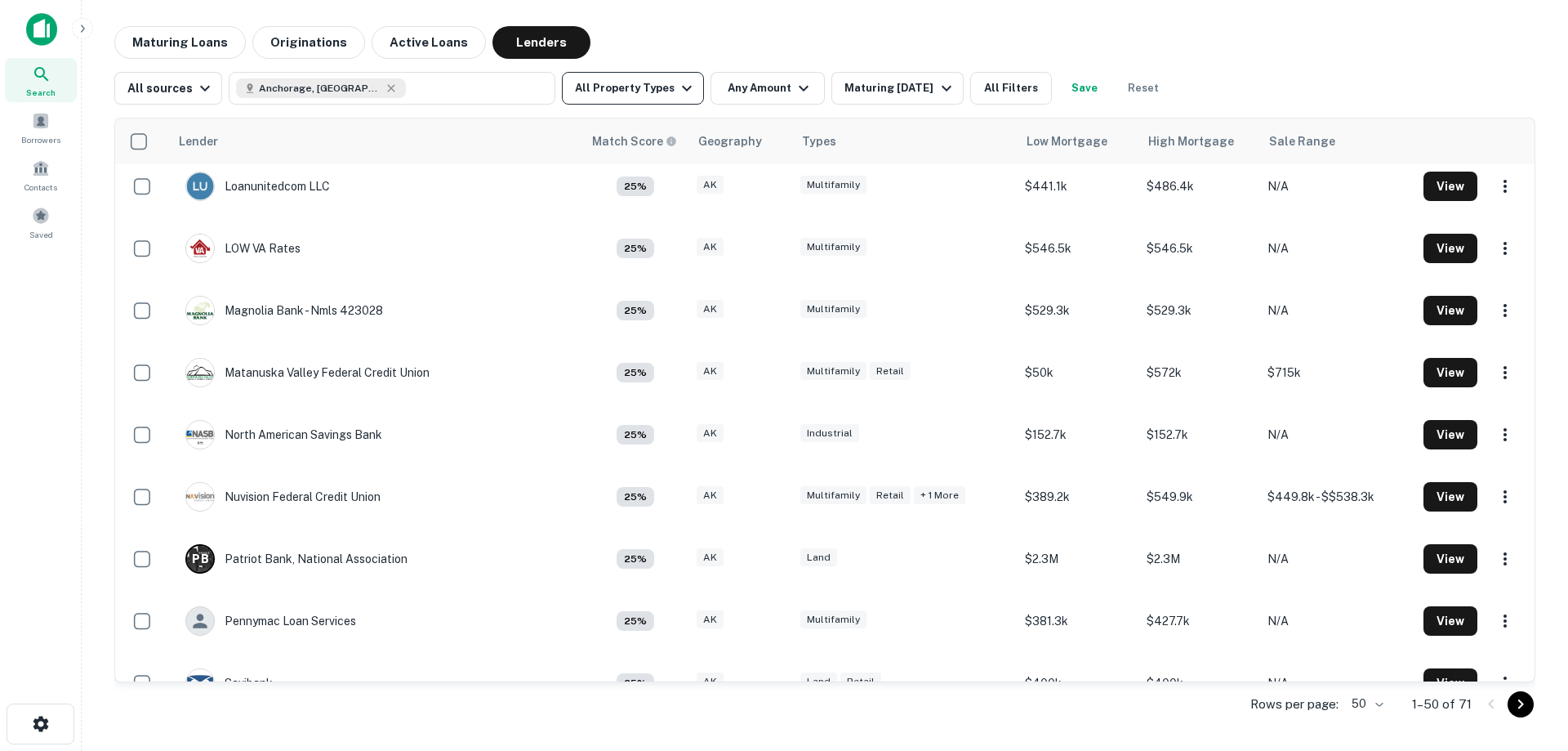
click at [649, 92] on button "All Property Types" at bounding box center [633, 88] width 142 height 33
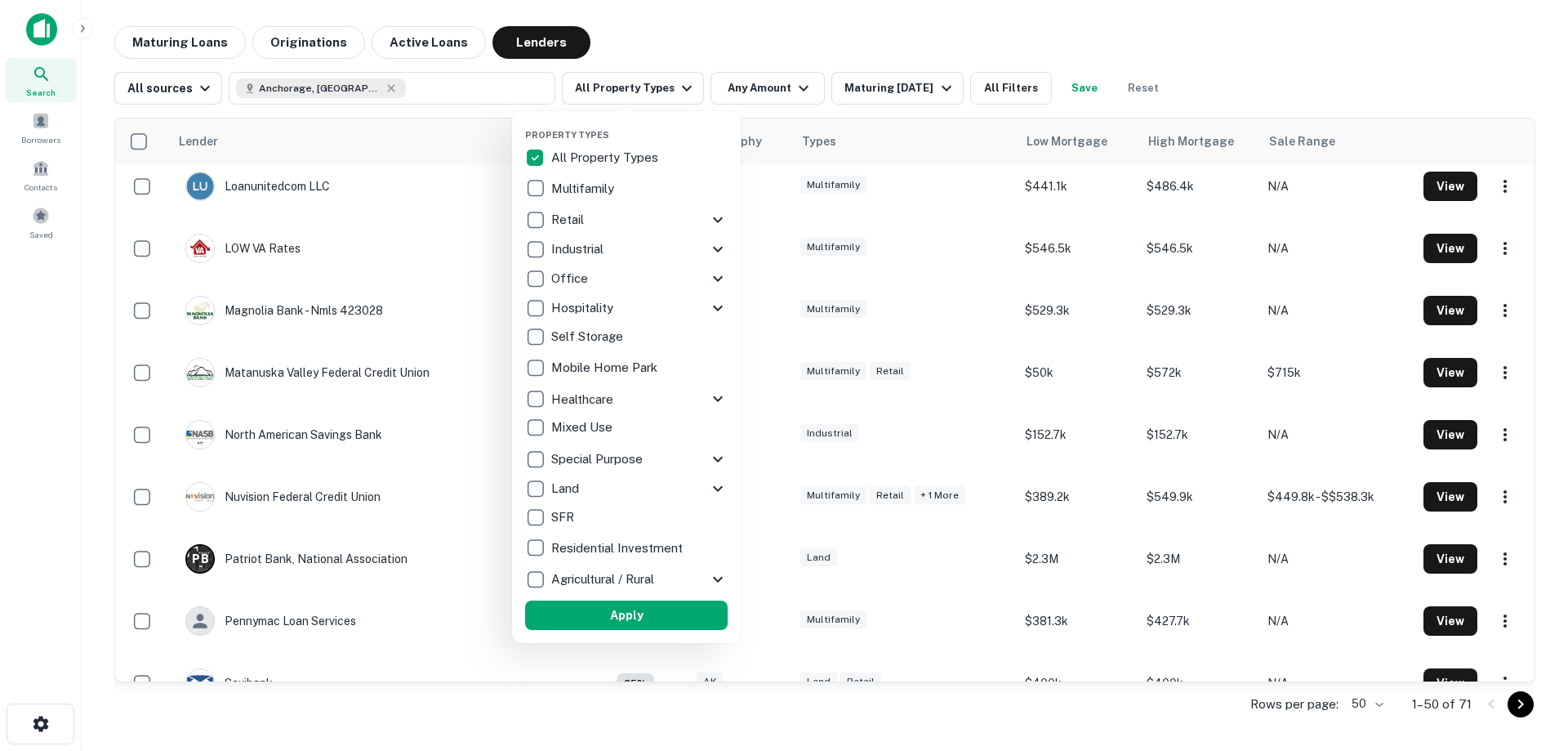
click at [571, 223] on p "Retail" at bounding box center [569, 220] width 36 height 20
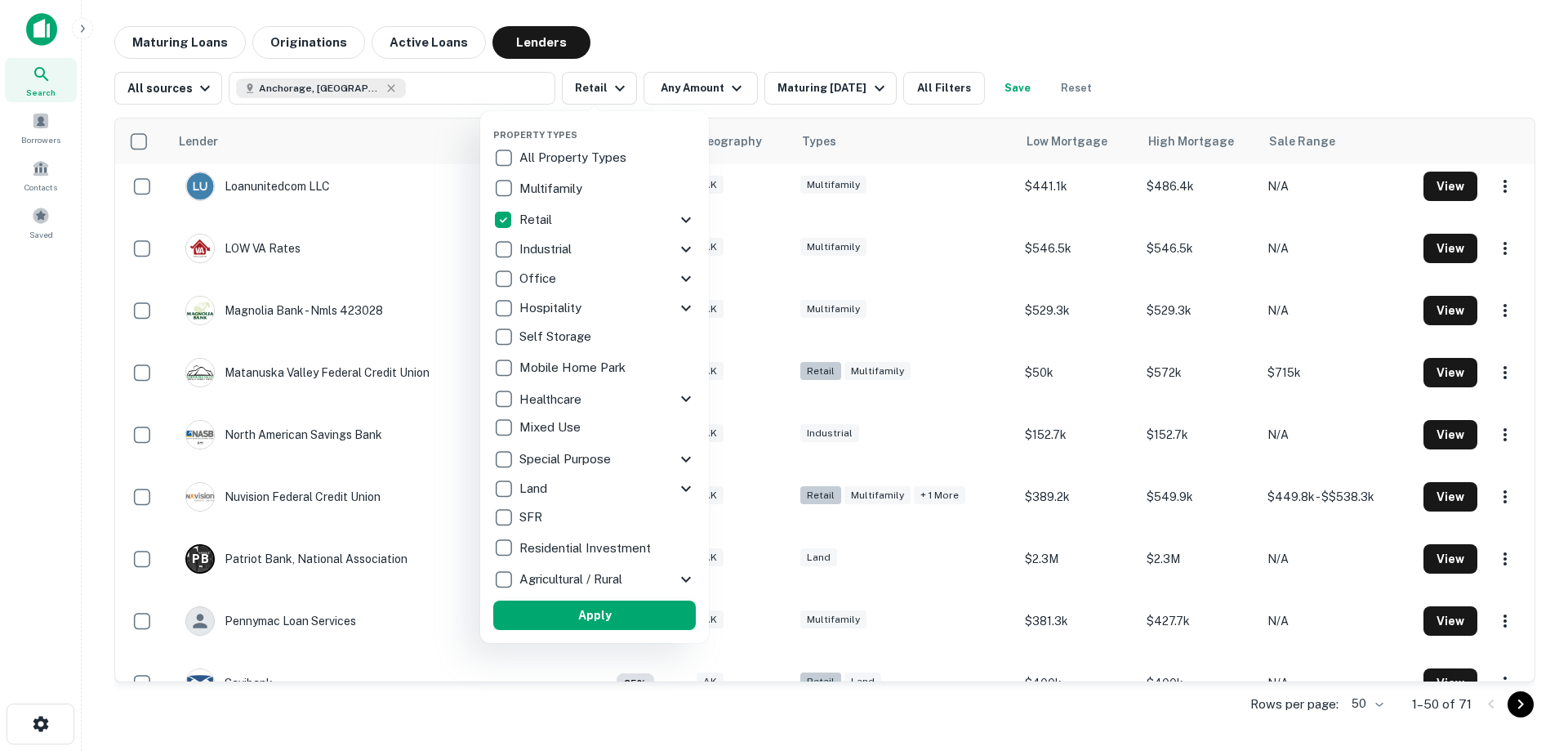
click at [597, 611] on button "Apply" at bounding box center [595, 615] width 203 height 30
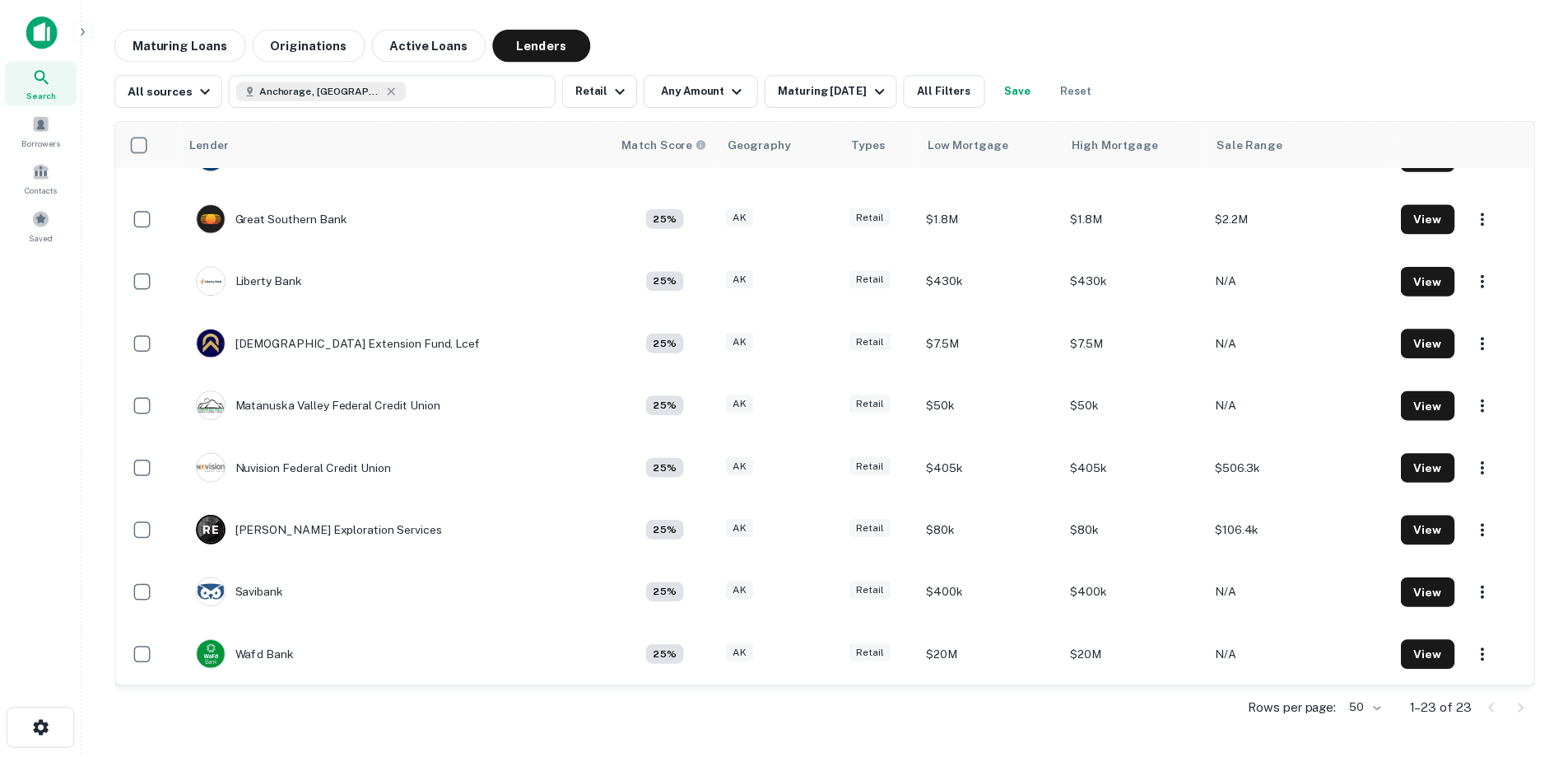
scroll to position [918, 0]
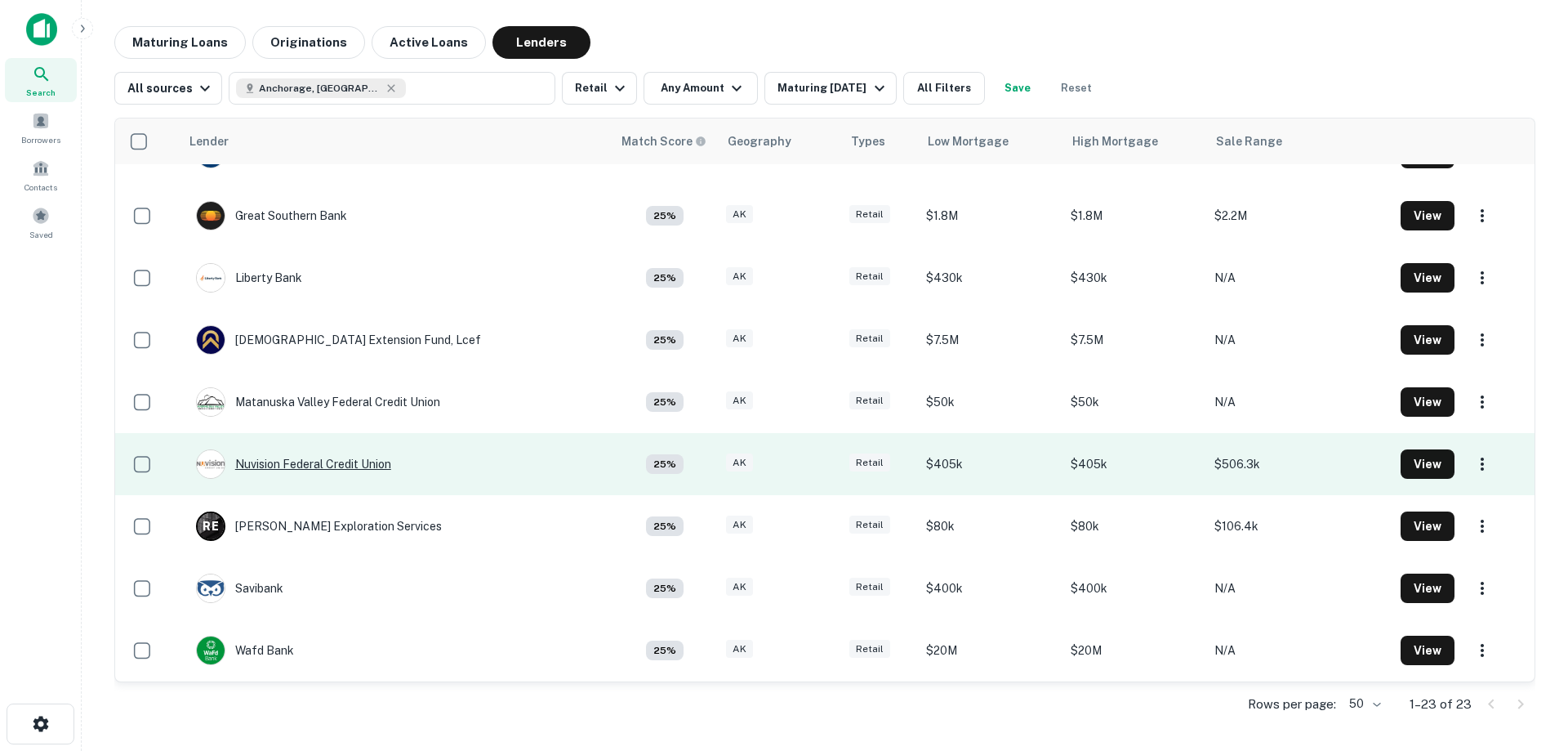
click at [288, 464] on div "Nuvision Federal Credit Union" at bounding box center [293, 464] width 195 height 30
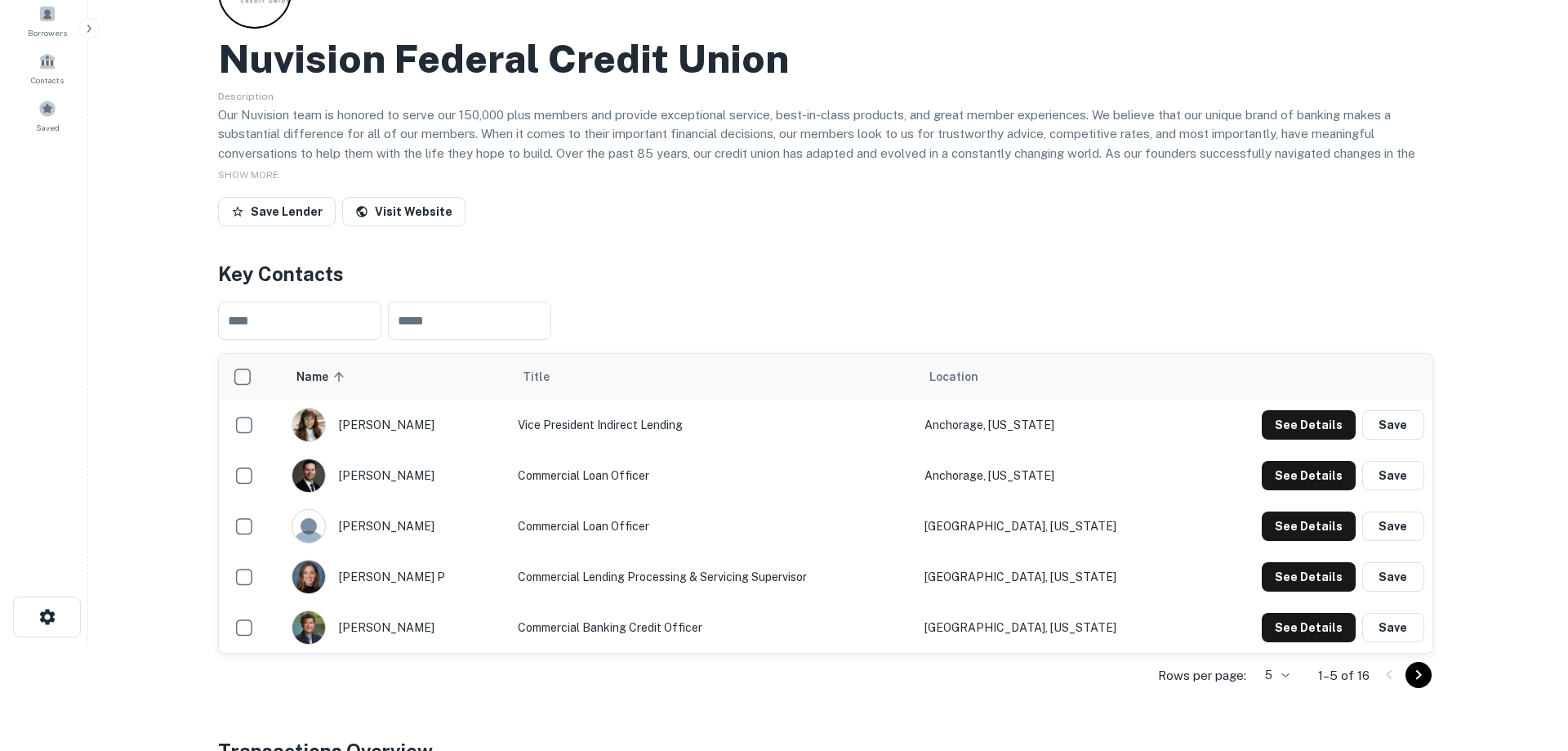
scroll to position [163, 0]
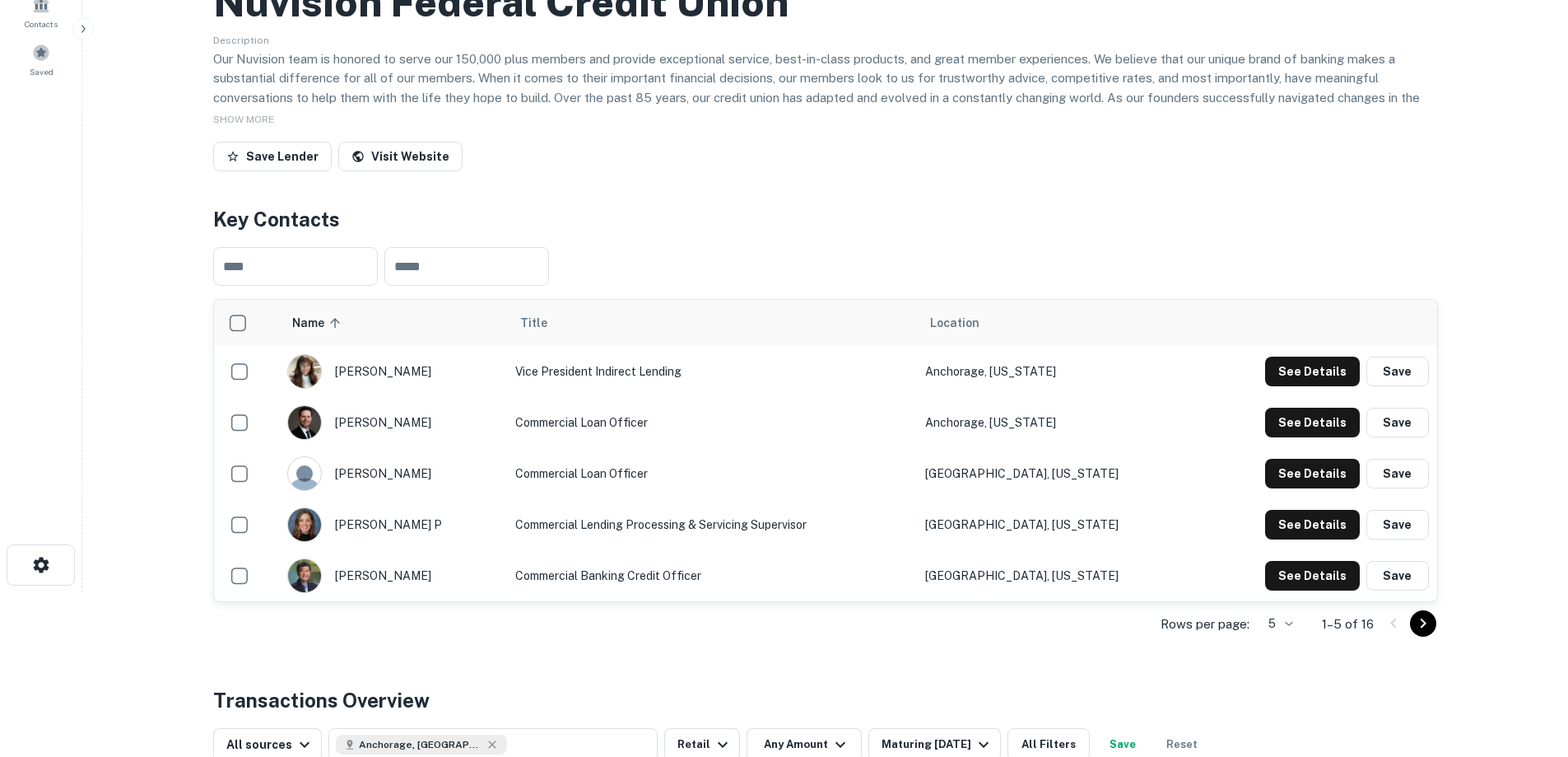
click at [1424, 620] on icon "Go to next page" at bounding box center [1423, 623] width 20 height 20
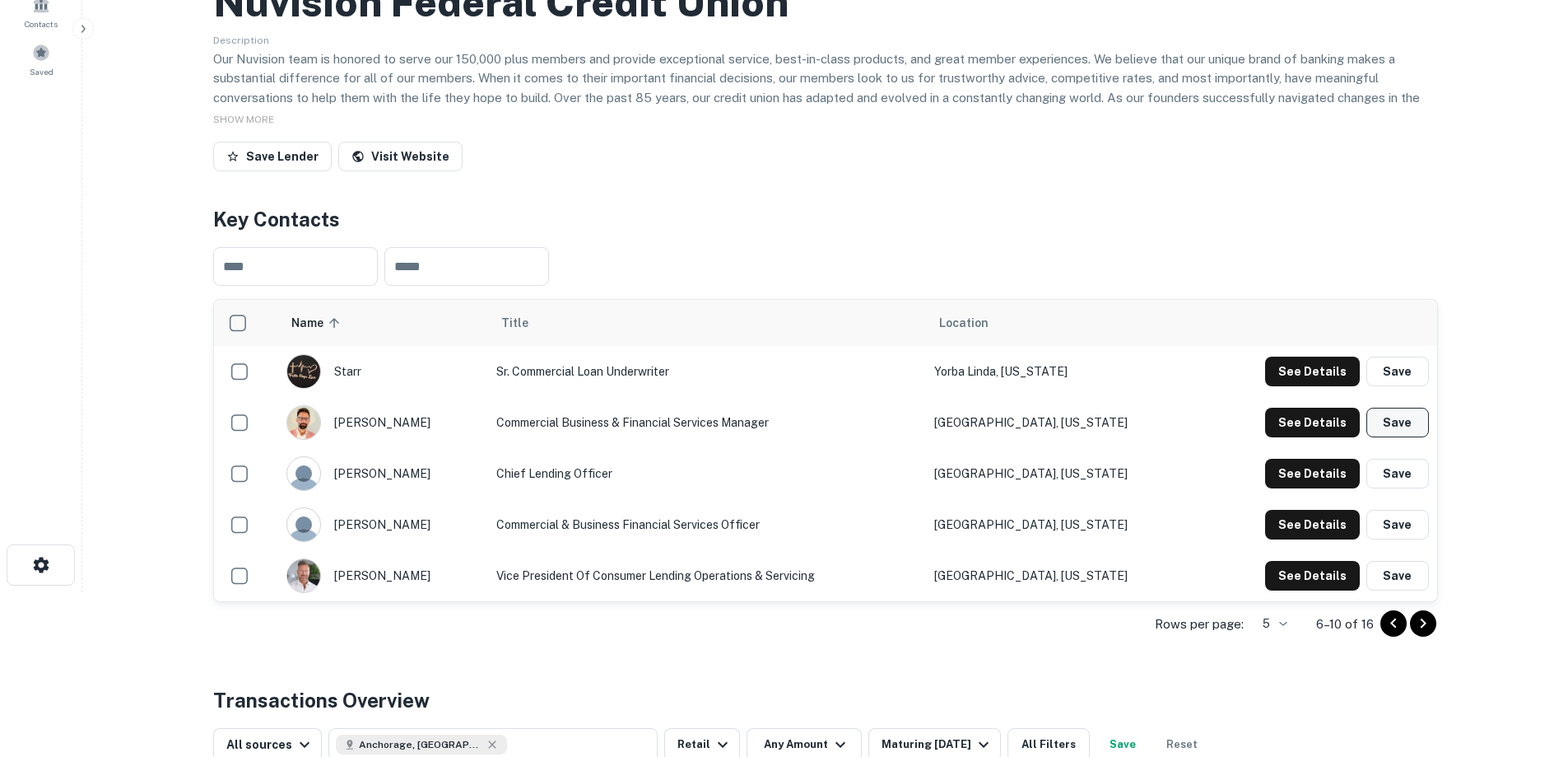
click at [1389, 415] on button "Save" at bounding box center [1397, 423] width 63 height 30
click at [1321, 418] on button "See Details" at bounding box center [1313, 423] width 95 height 30
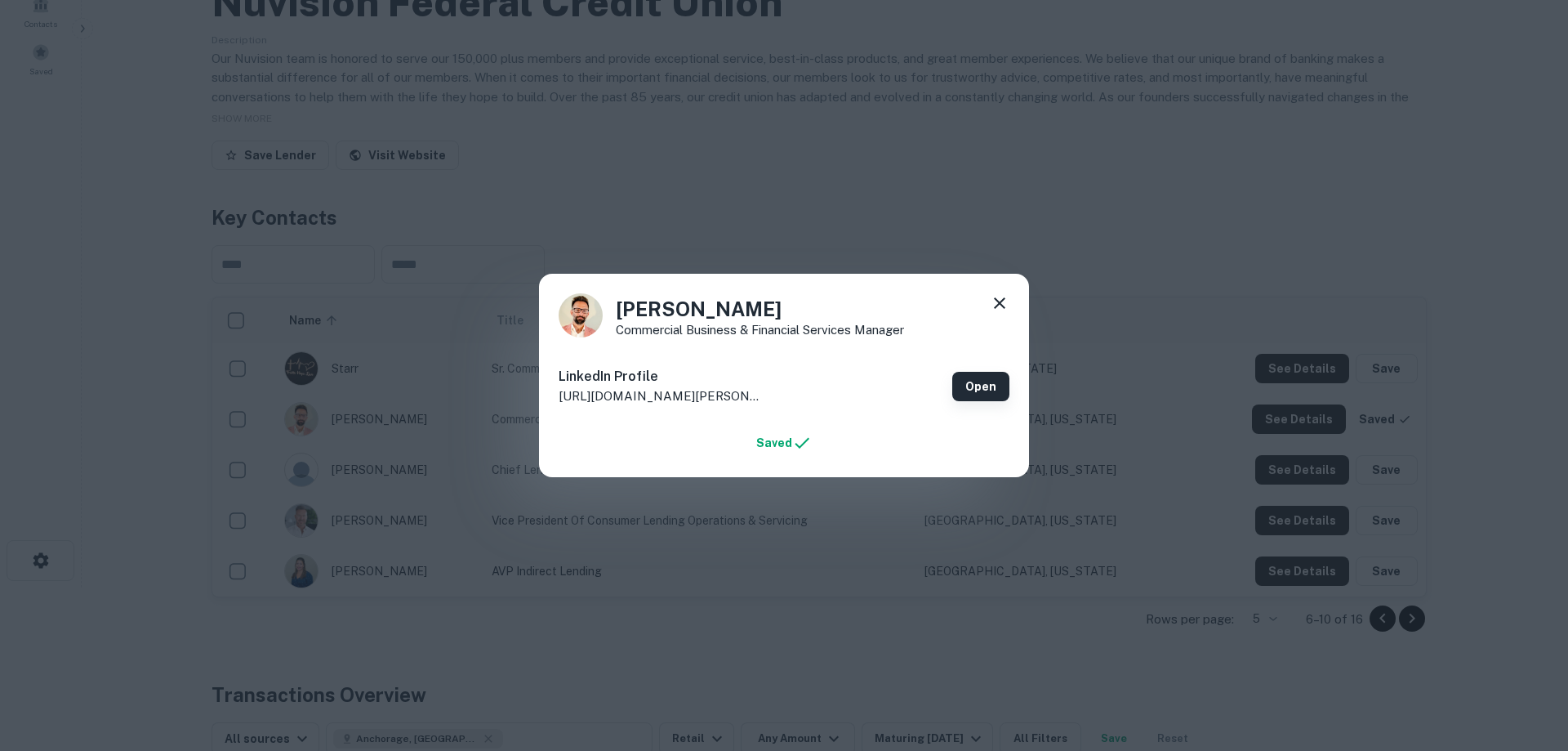
click at [976, 385] on link "Open" at bounding box center [980, 387] width 57 height 30
click at [999, 305] on icon at bounding box center [999, 303] width 20 height 20
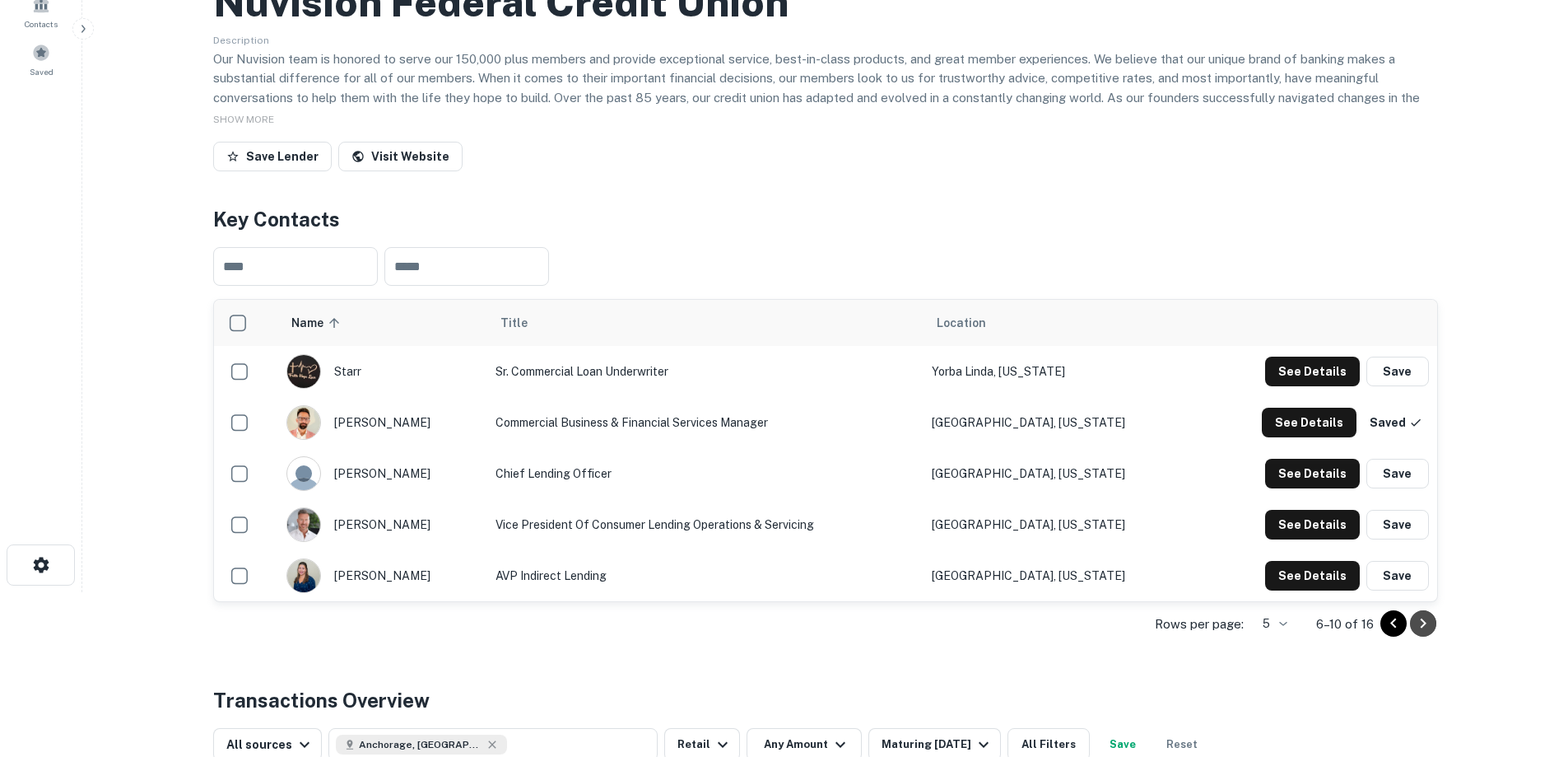
click at [1431, 627] on icon "Go to next page" at bounding box center [1423, 623] width 20 height 20
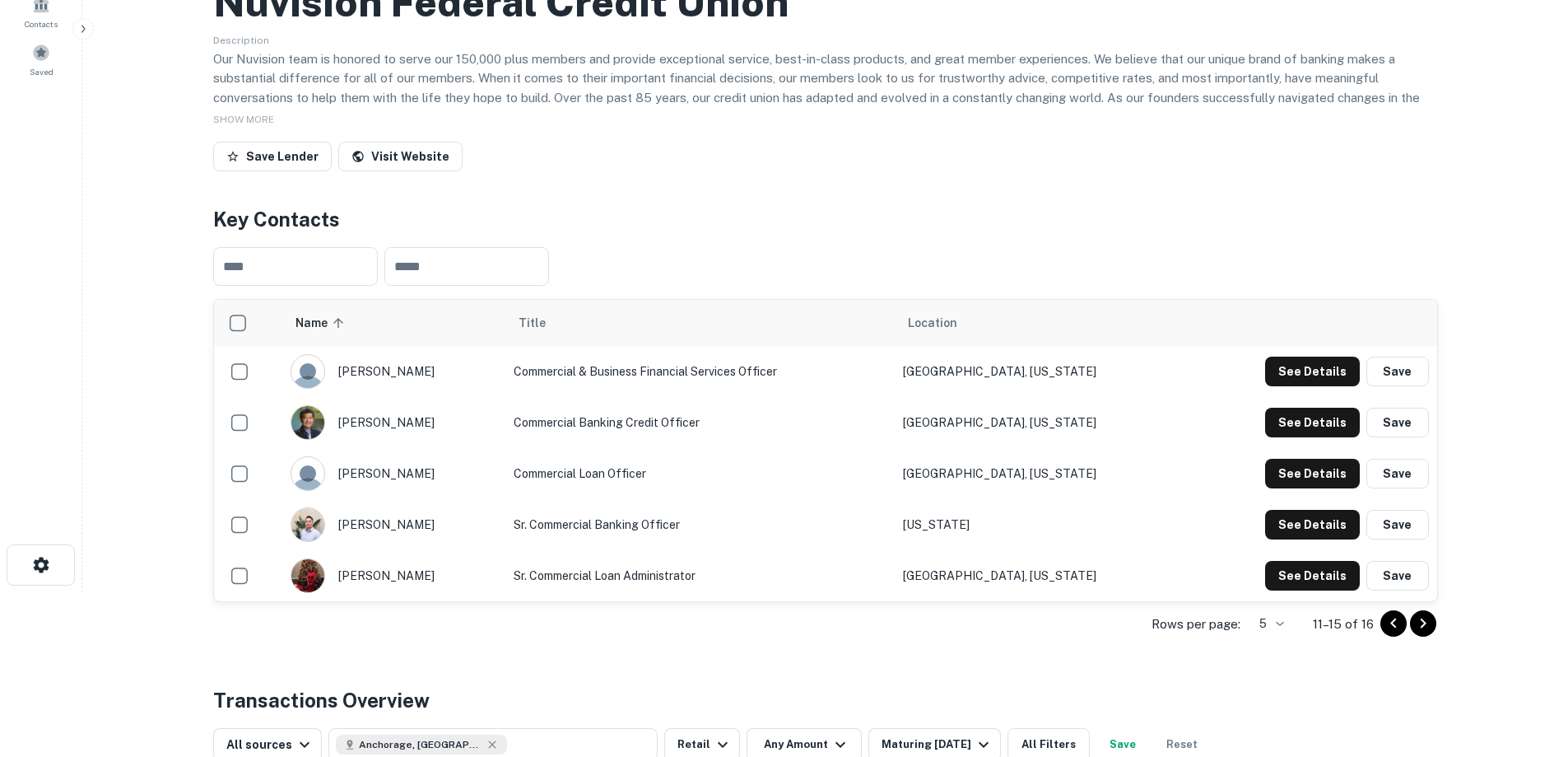
click at [1421, 626] on icon "Go to next page" at bounding box center [1423, 623] width 6 height 10
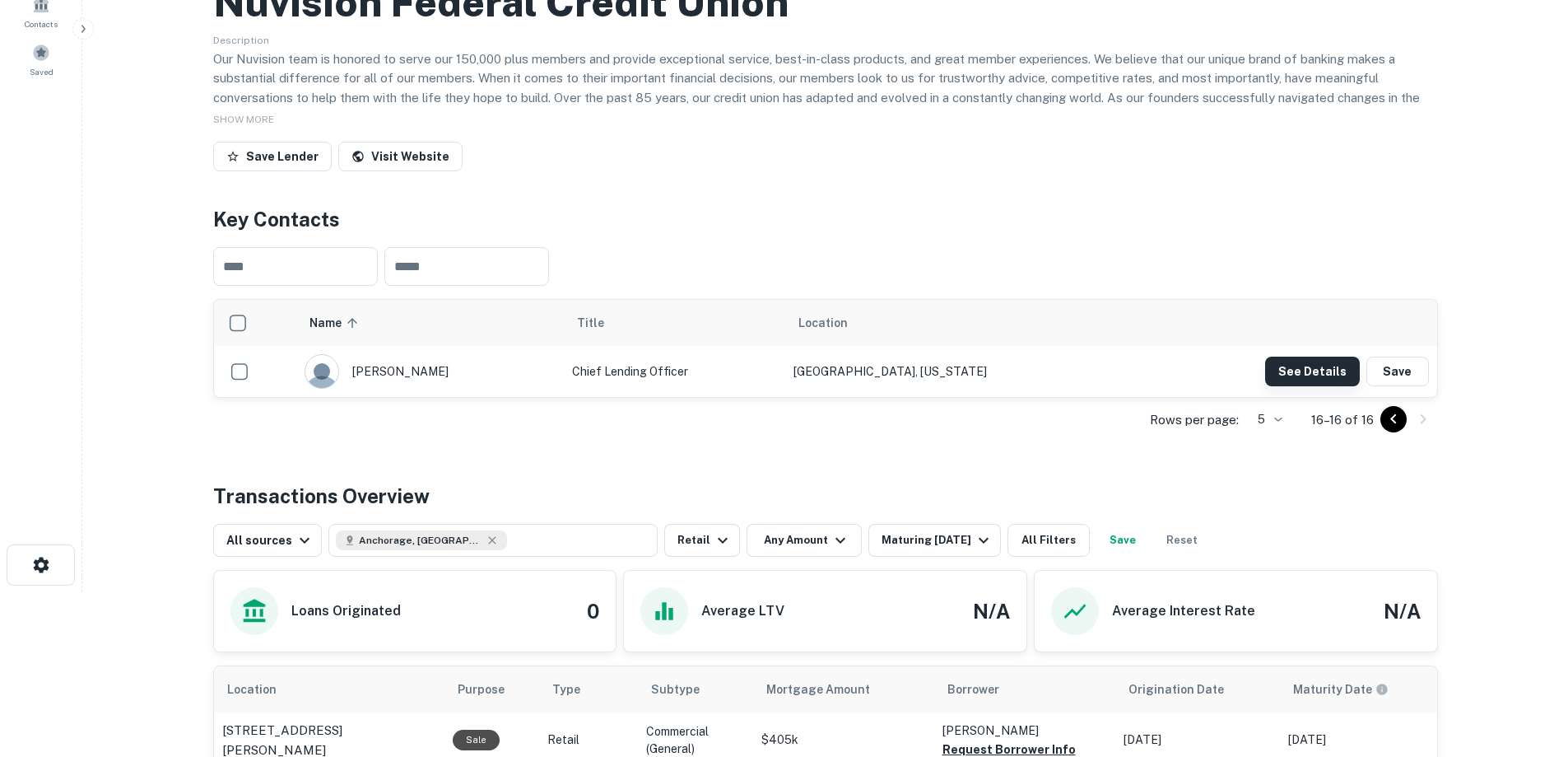
click at [1304, 370] on button "See Details" at bounding box center [1313, 371] width 95 height 30
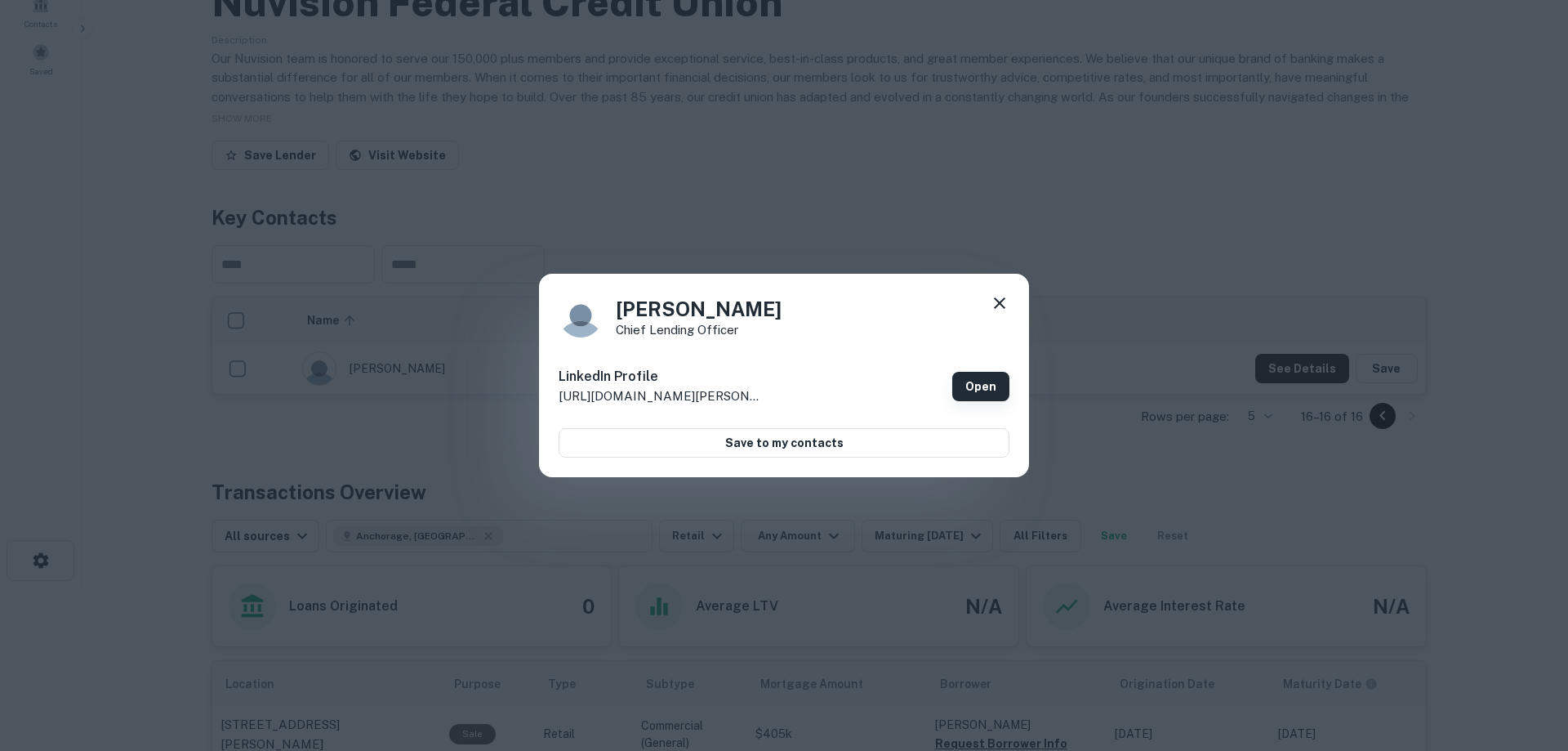
click at [979, 382] on link "Open" at bounding box center [980, 387] width 57 height 30
